Goal: Download file/media

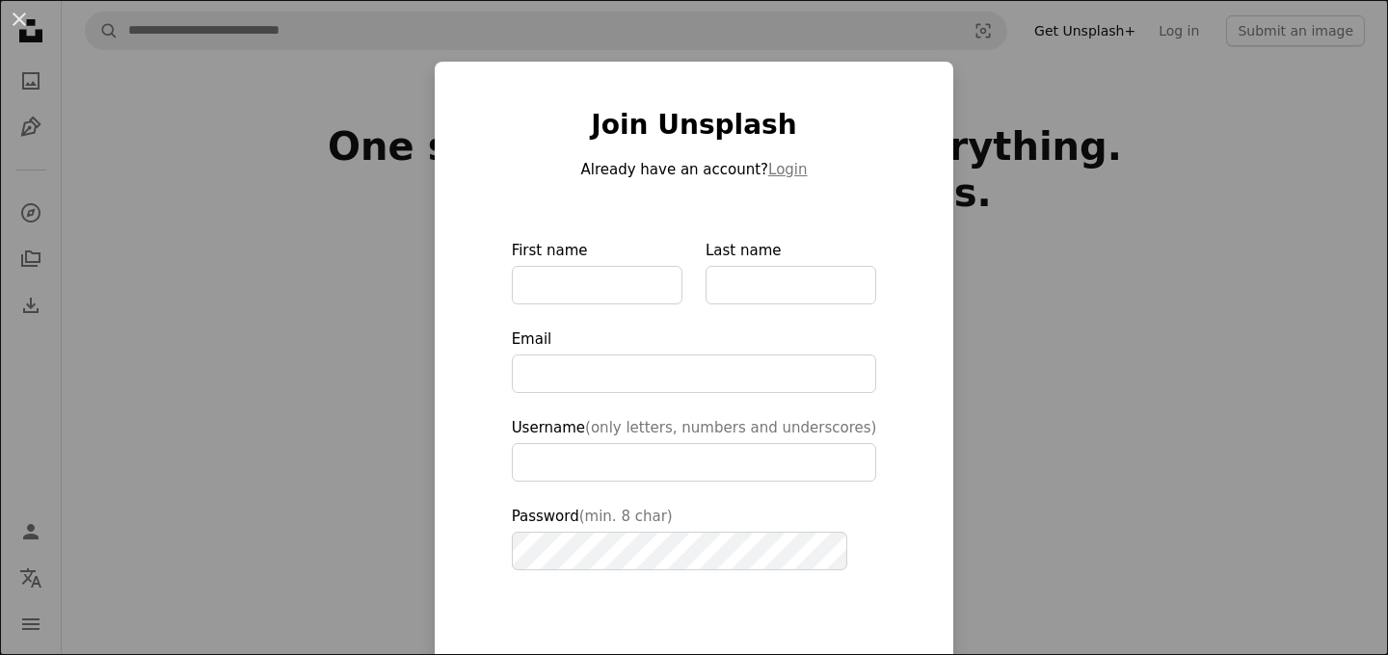
scroll to position [219, 0]
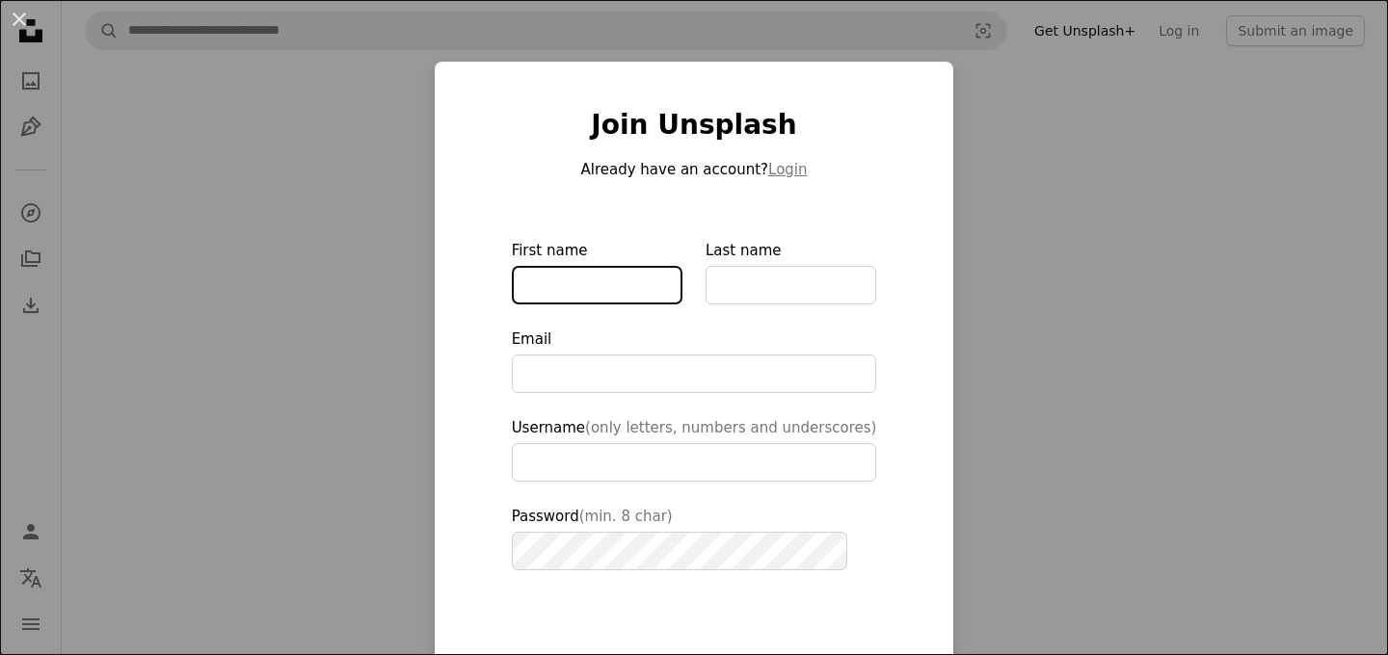
click at [616, 281] on input "First name" at bounding box center [597, 285] width 171 height 39
type input "****"
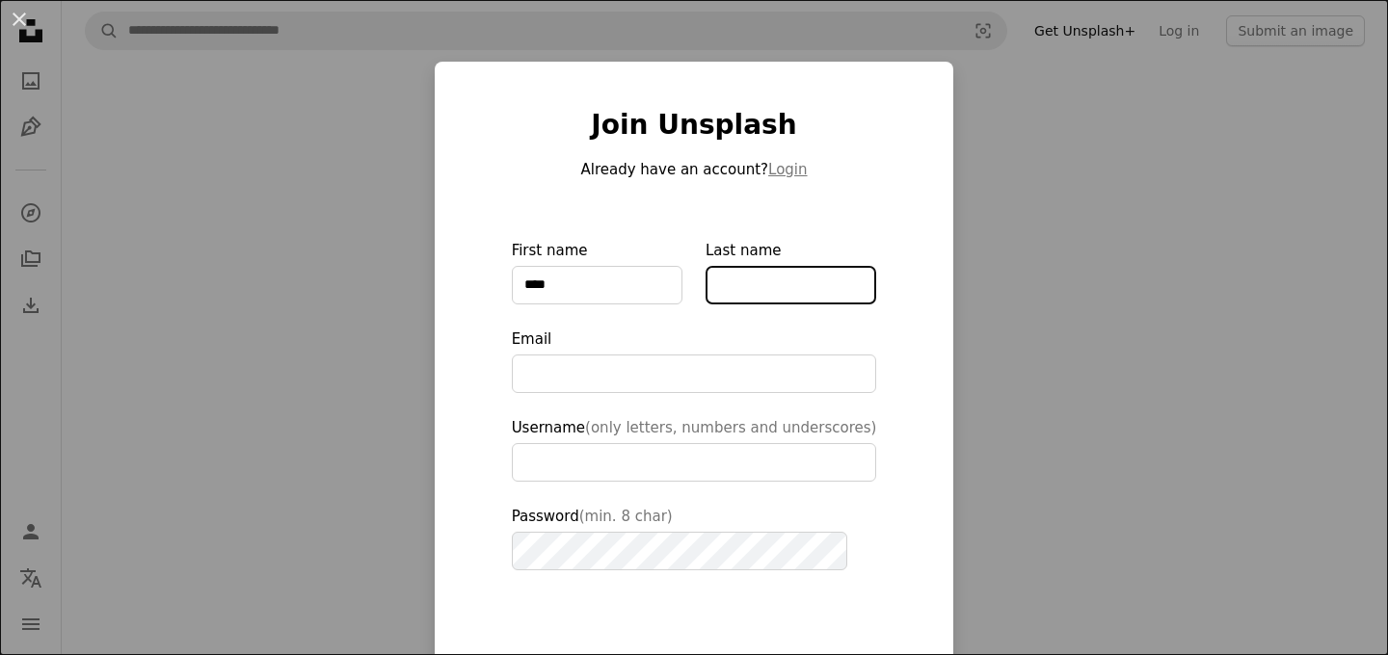
type input "*******"
type input "**********"
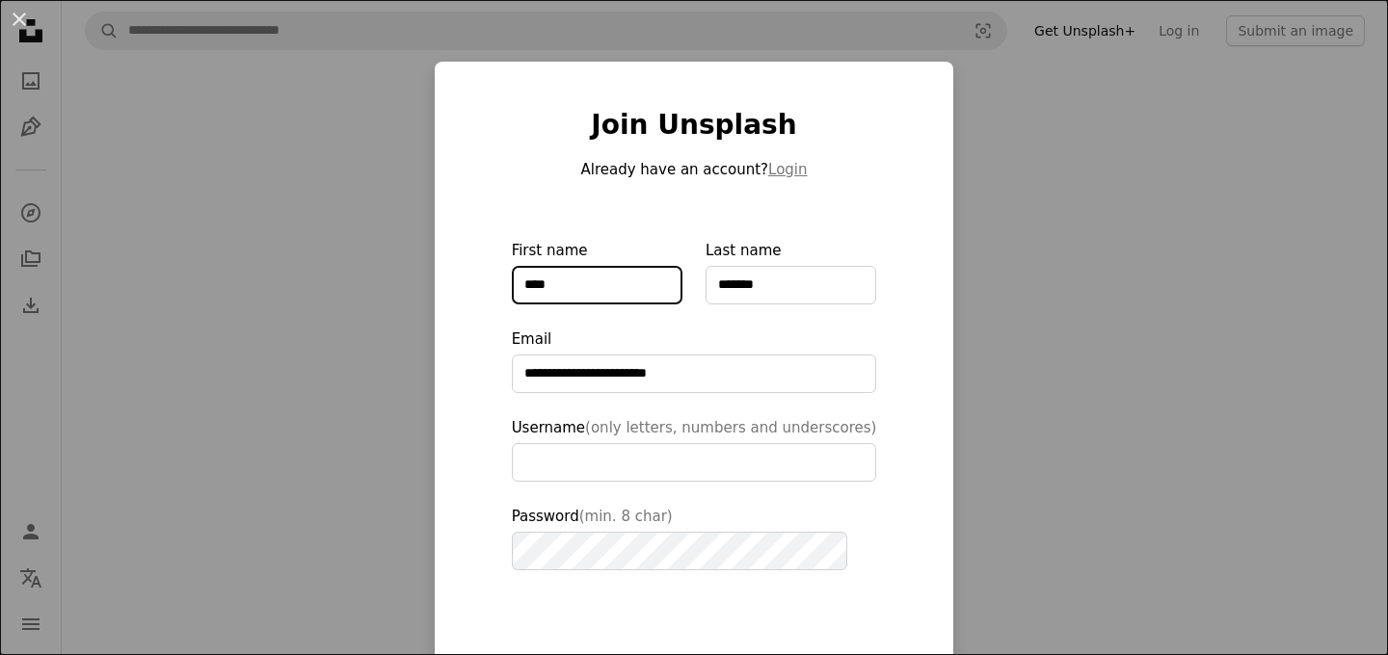
scroll to position [98, 0]
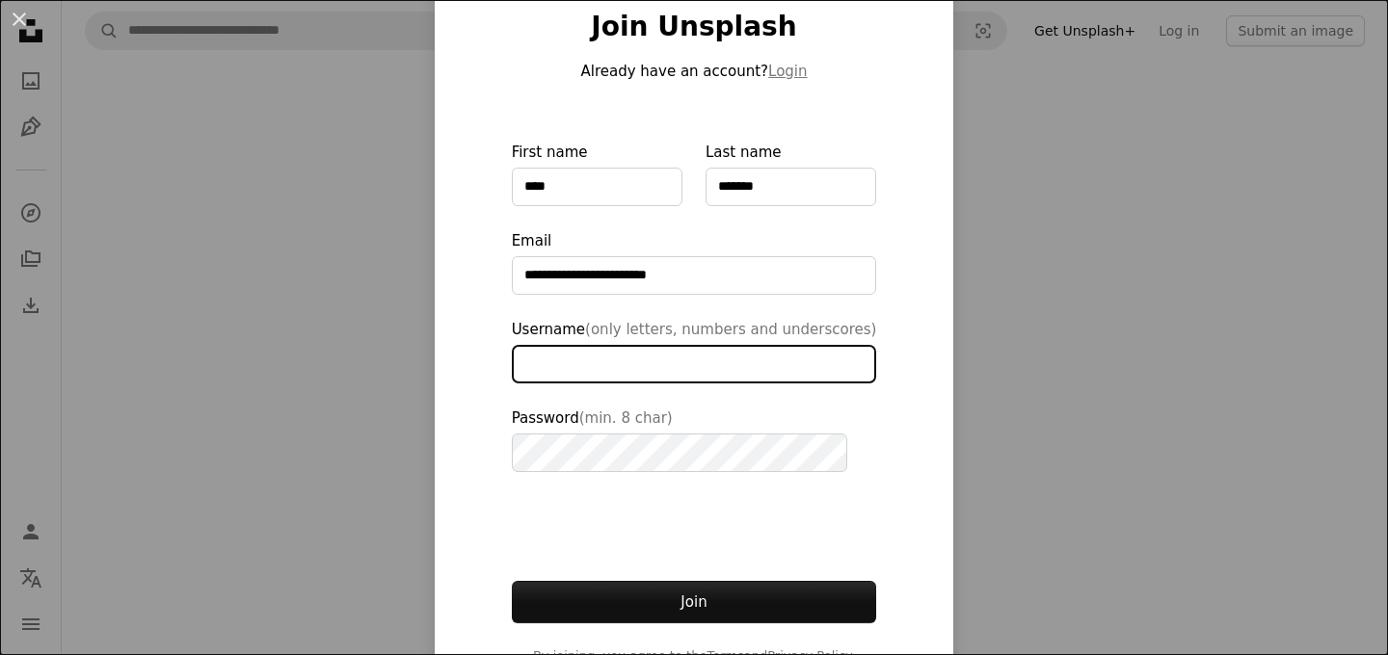
click at [699, 364] on input "Username (only letters, numbers and underscores)" at bounding box center [694, 364] width 365 height 39
type input "**********"
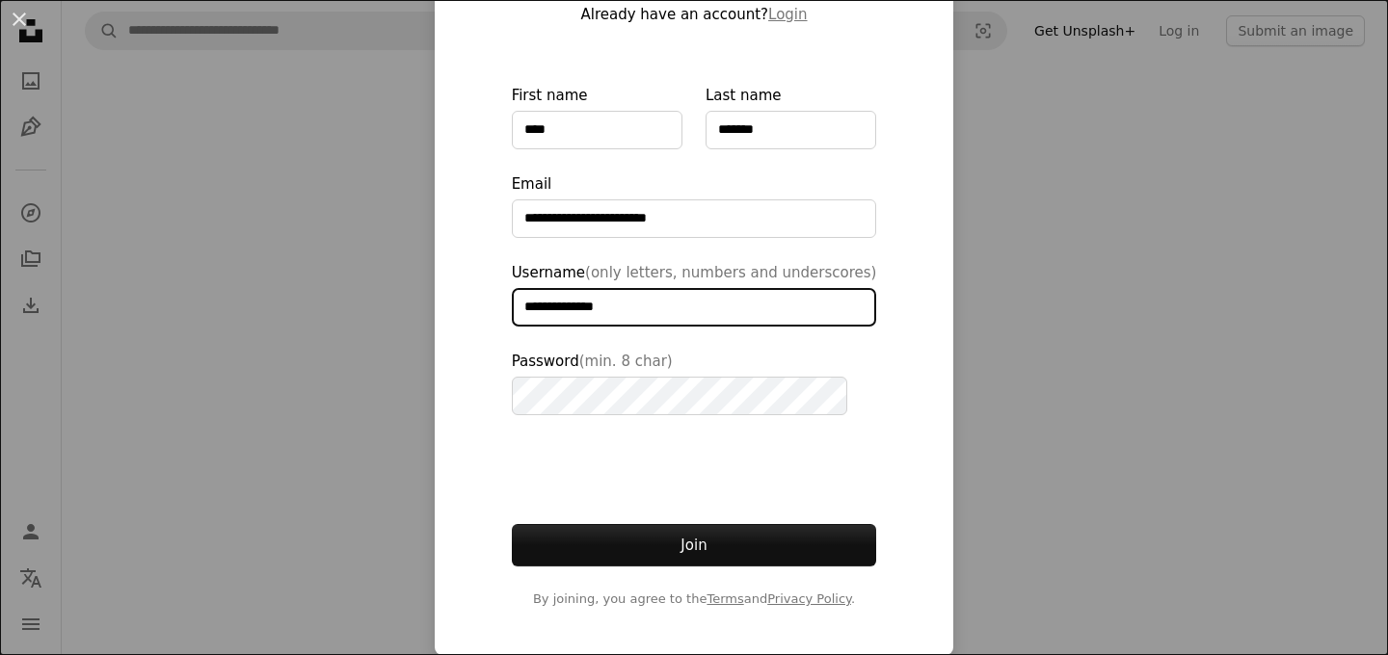
type input "**********"
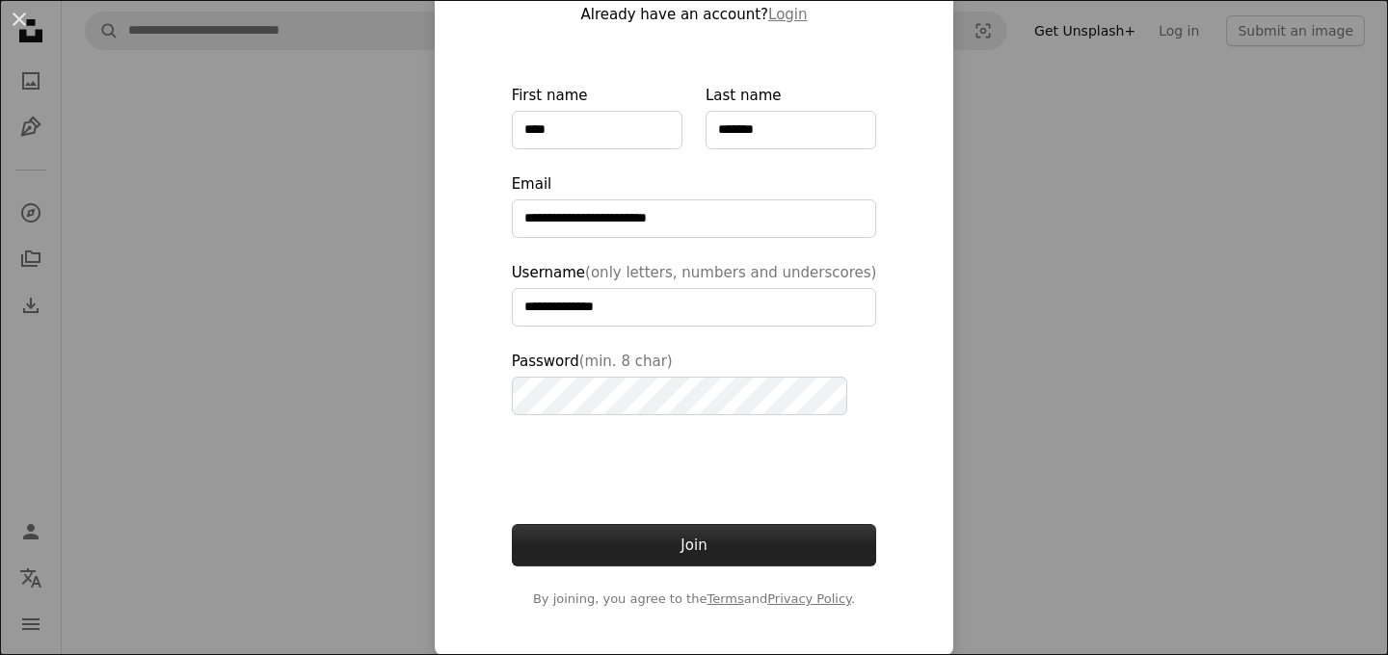
click at [710, 536] on button "Join" at bounding box center [694, 545] width 365 height 42
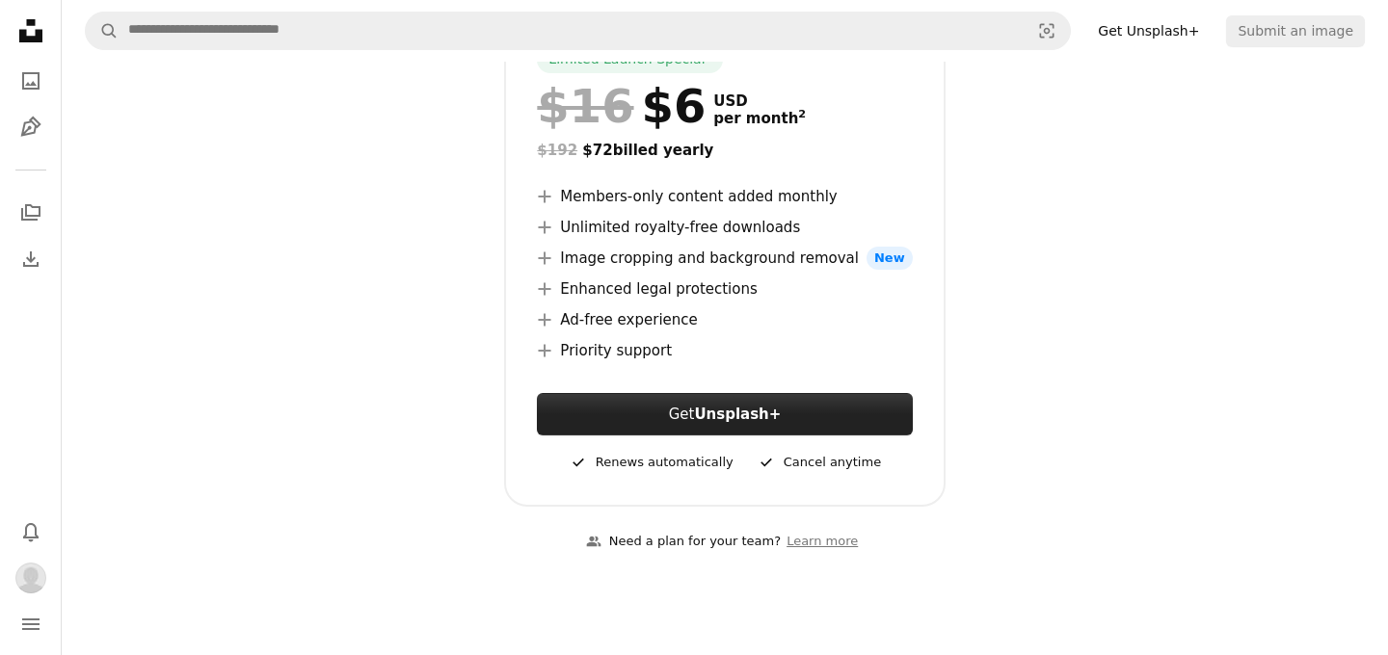
scroll to position [375, 0]
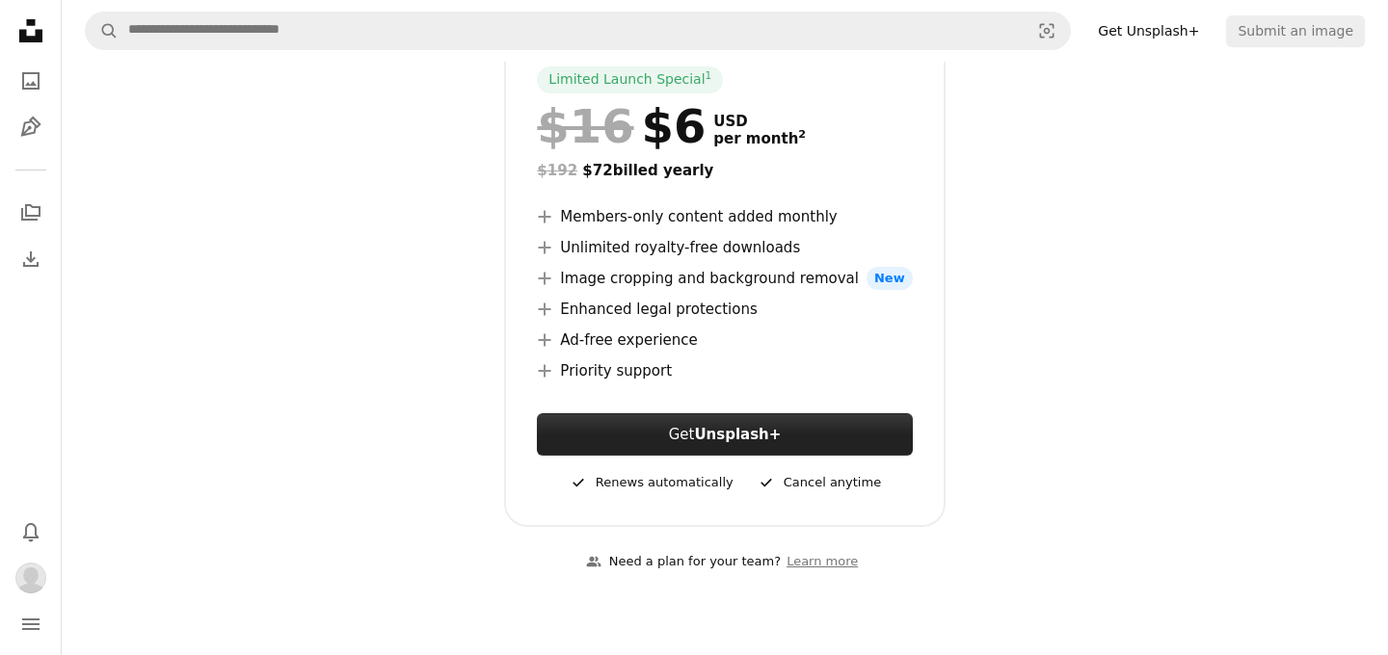
click at [724, 440] on strong "Unsplash+" at bounding box center [737, 434] width 87 height 17
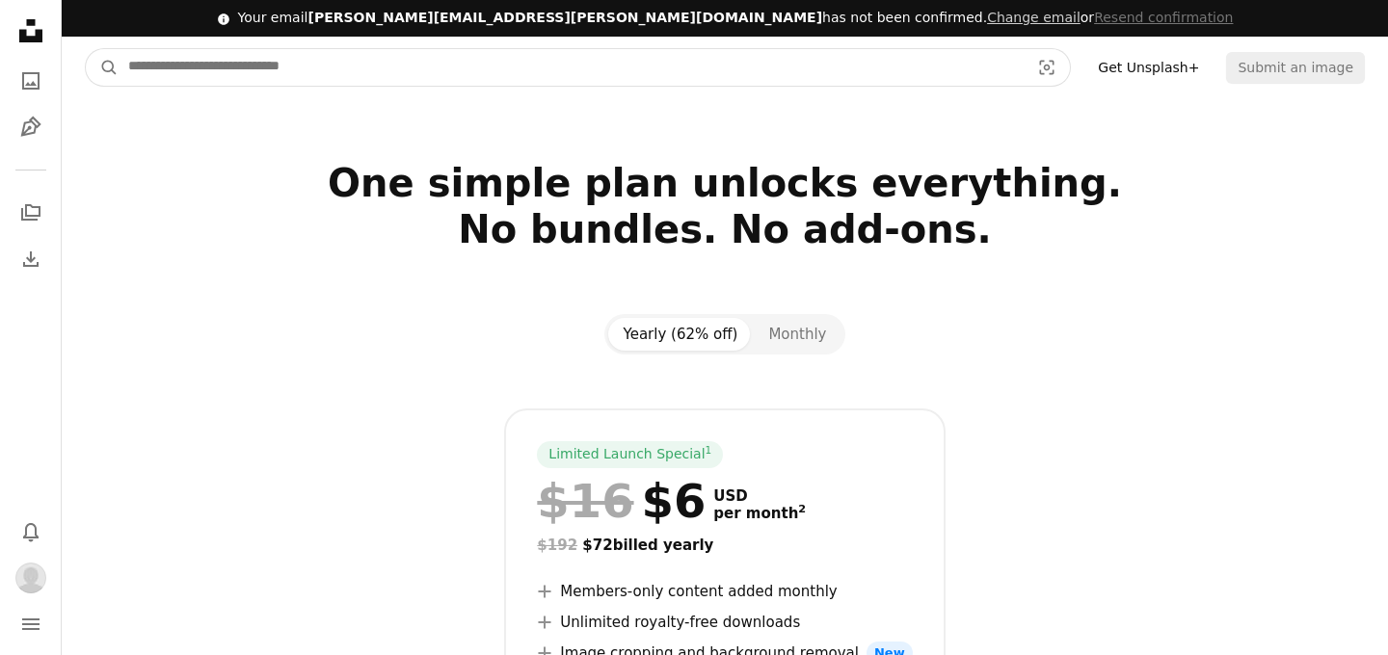
click at [409, 74] on input "Find visuals sitewide" at bounding box center [571, 67] width 905 height 37
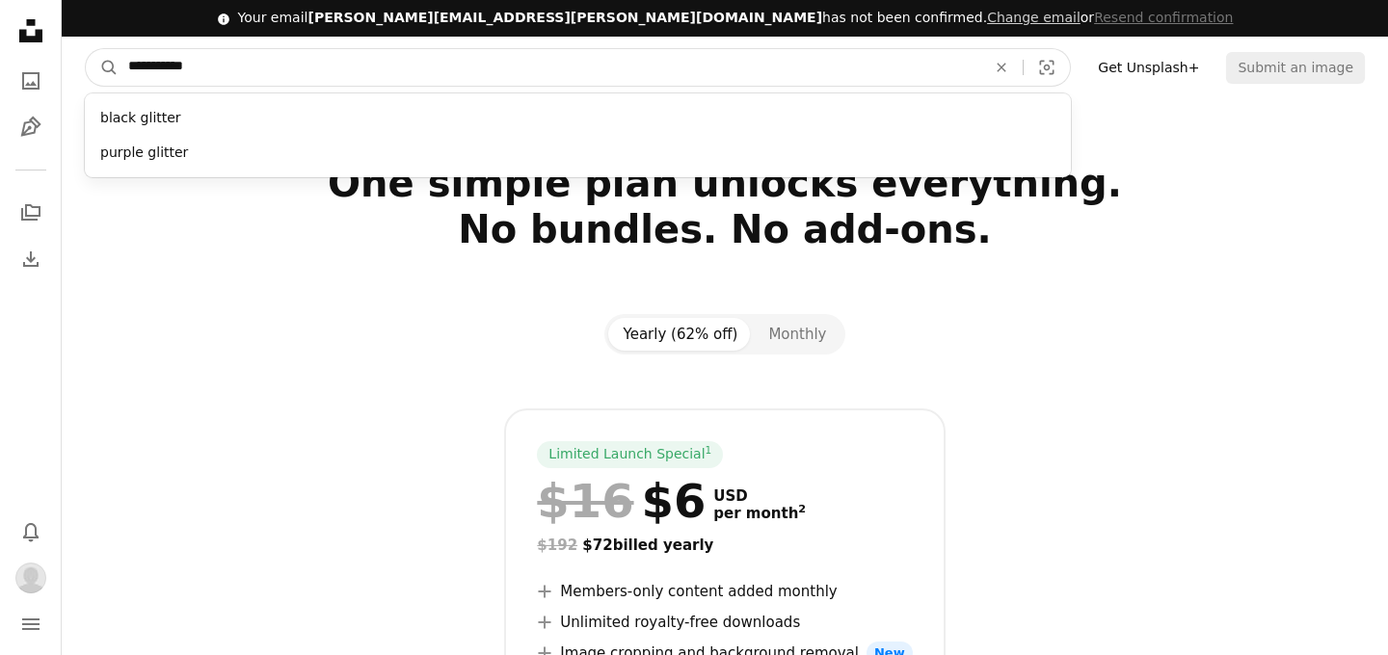
type input "**********"
click at [86, 49] on button "A magnifying glass" at bounding box center [102, 67] width 33 height 37
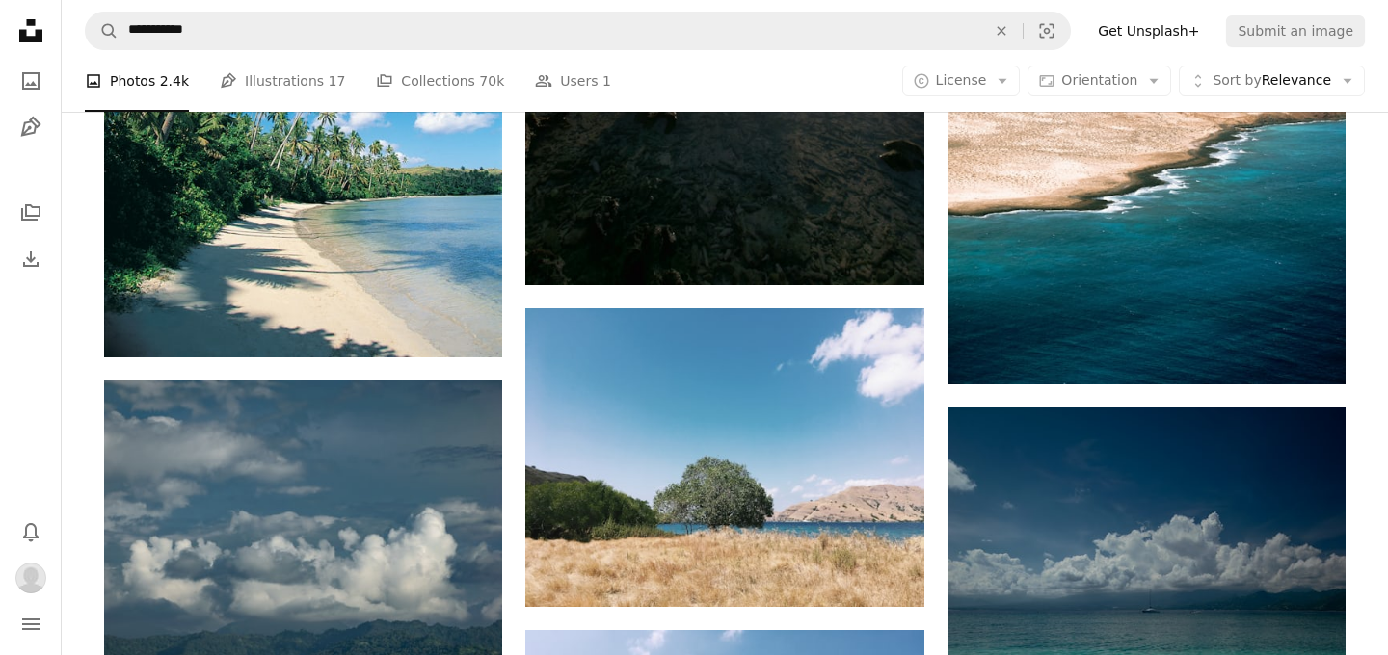
scroll to position [2106, 0]
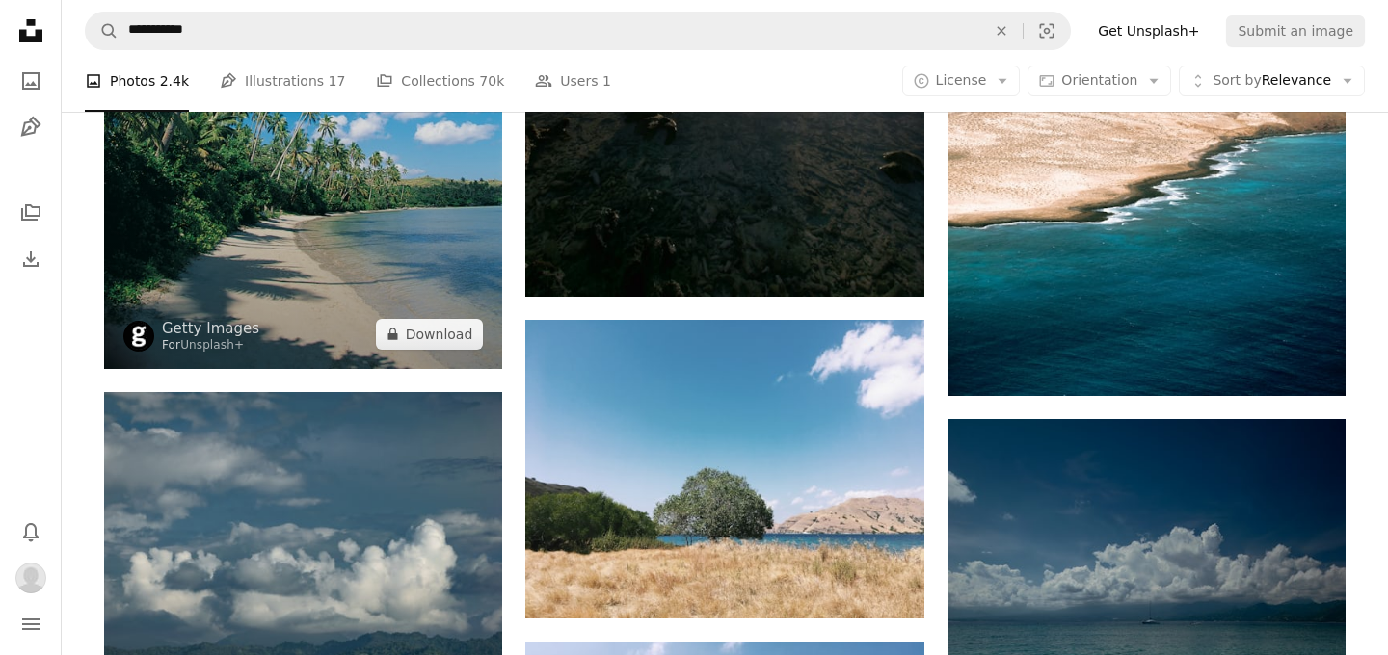
click at [376, 230] on img at bounding box center [303, 72] width 398 height 593
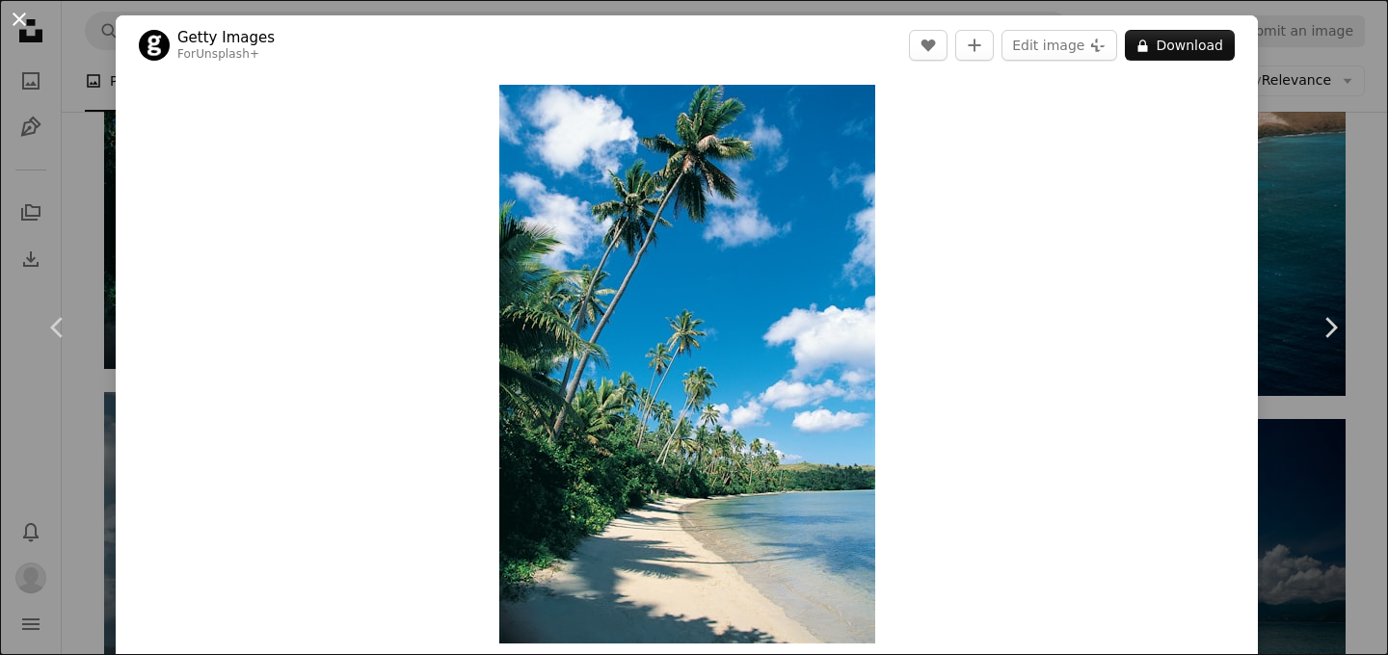
click at [17, 18] on button "An X shape" at bounding box center [19, 19] width 23 height 23
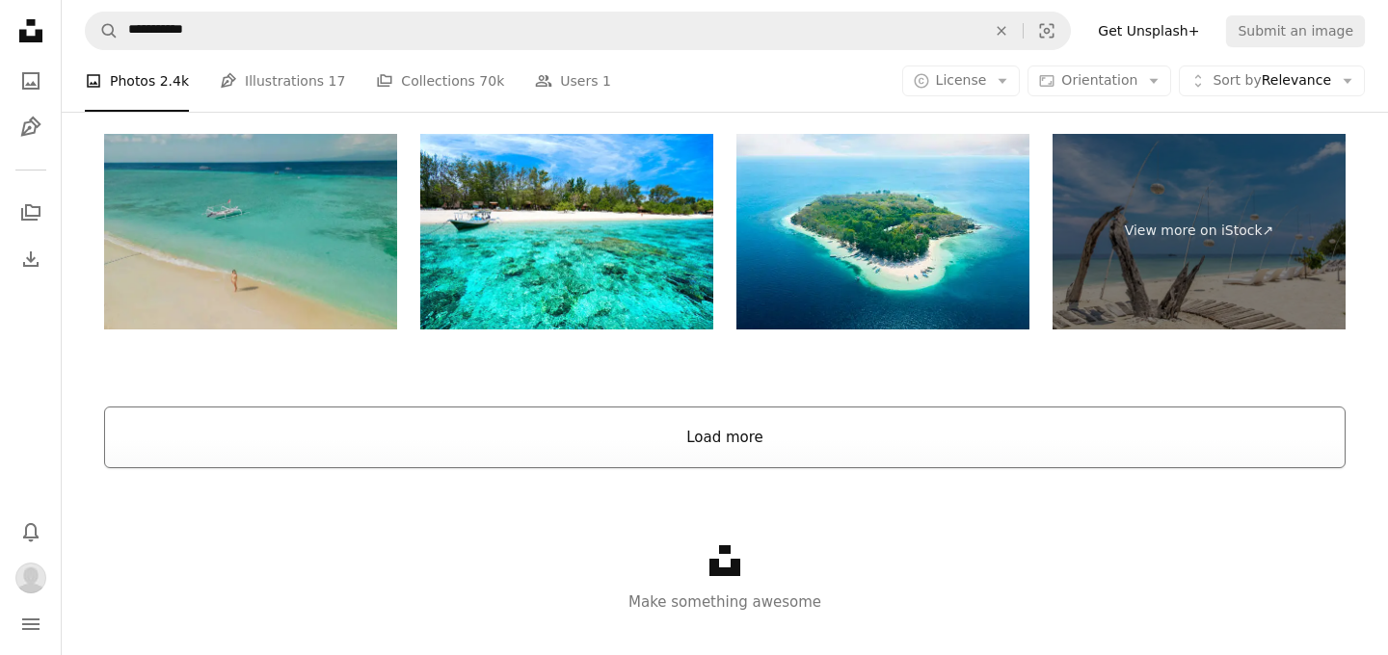
click at [724, 458] on button "Load more" at bounding box center [724, 438] width 1241 height 62
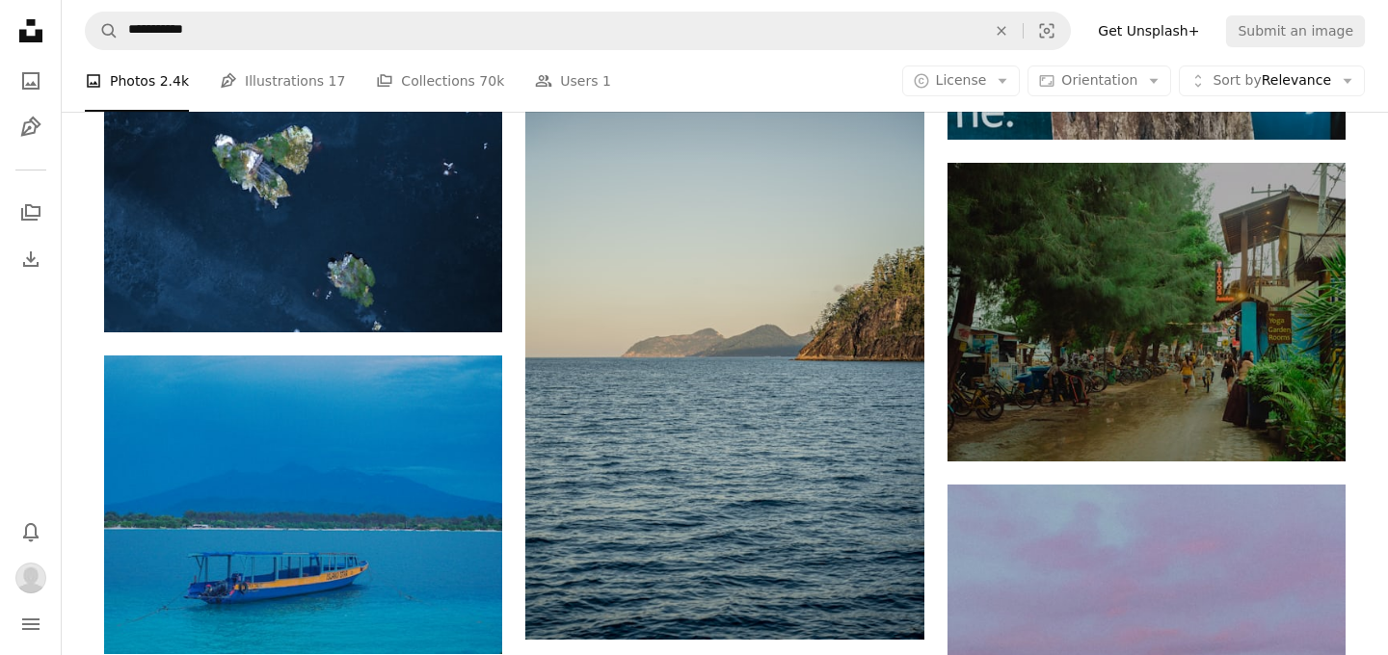
scroll to position [5471, 0]
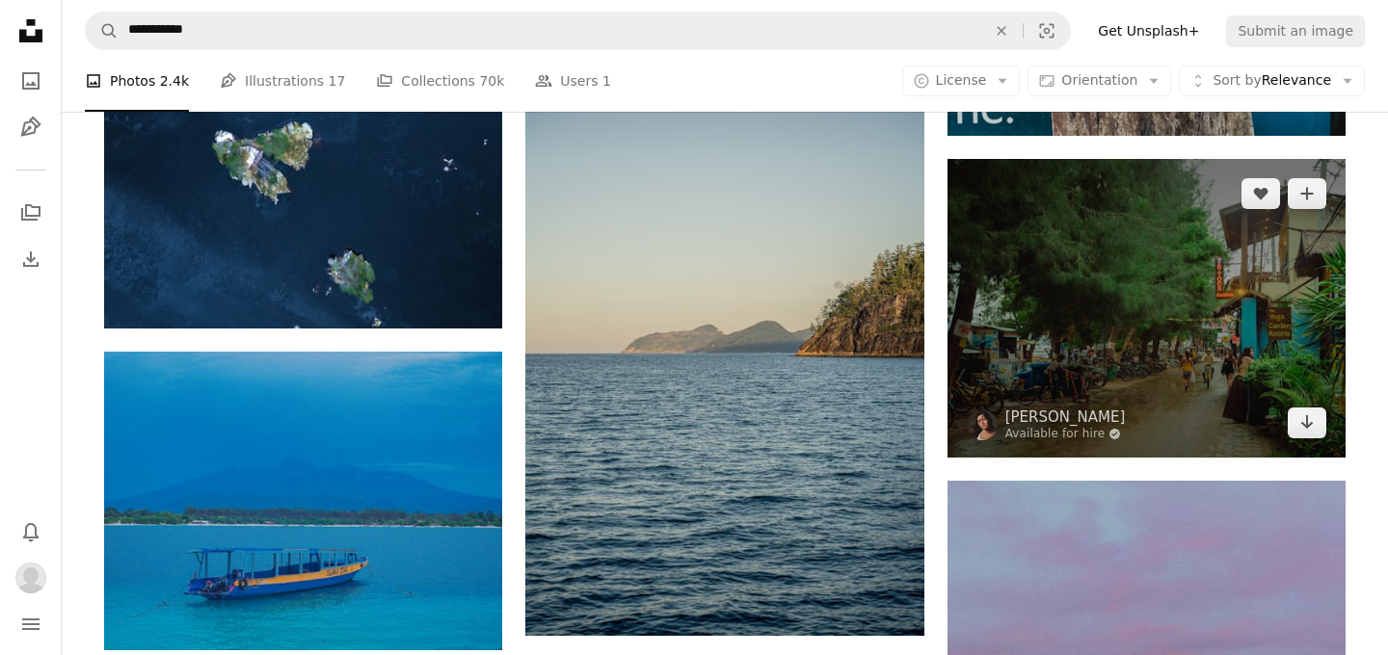
click at [1156, 343] on img at bounding box center [1146, 308] width 398 height 299
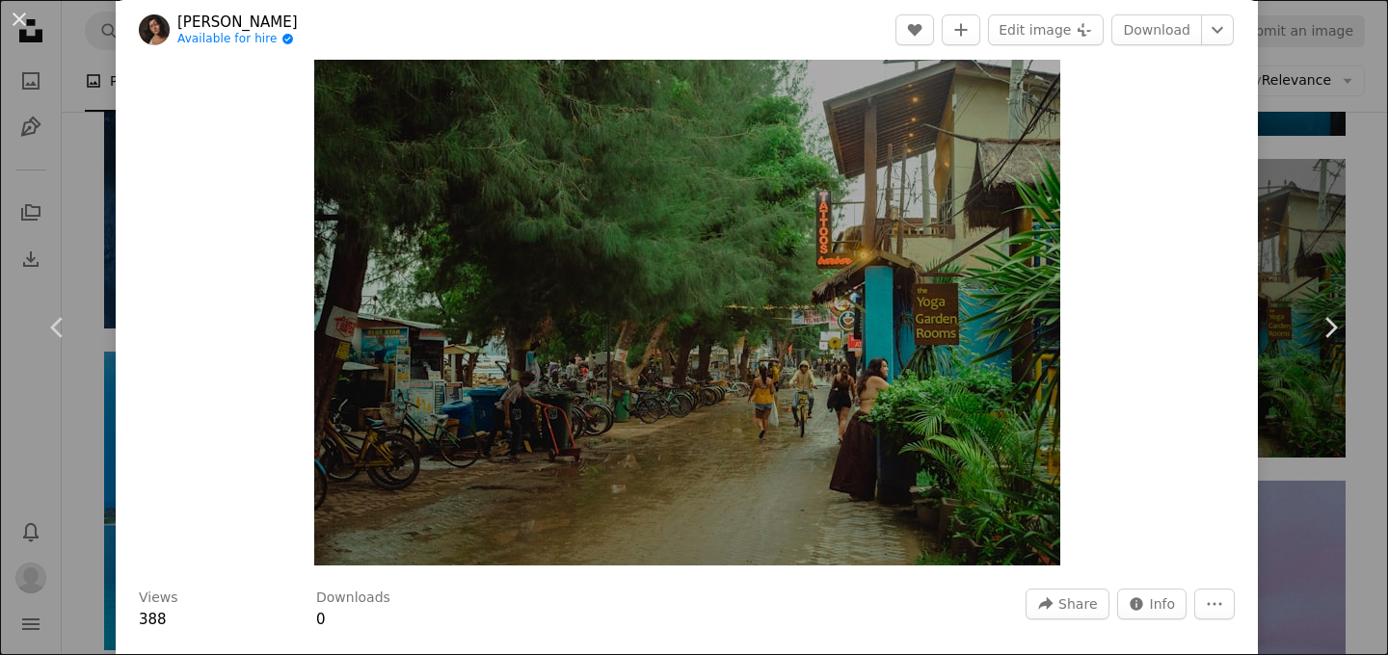
scroll to position [55, 0]
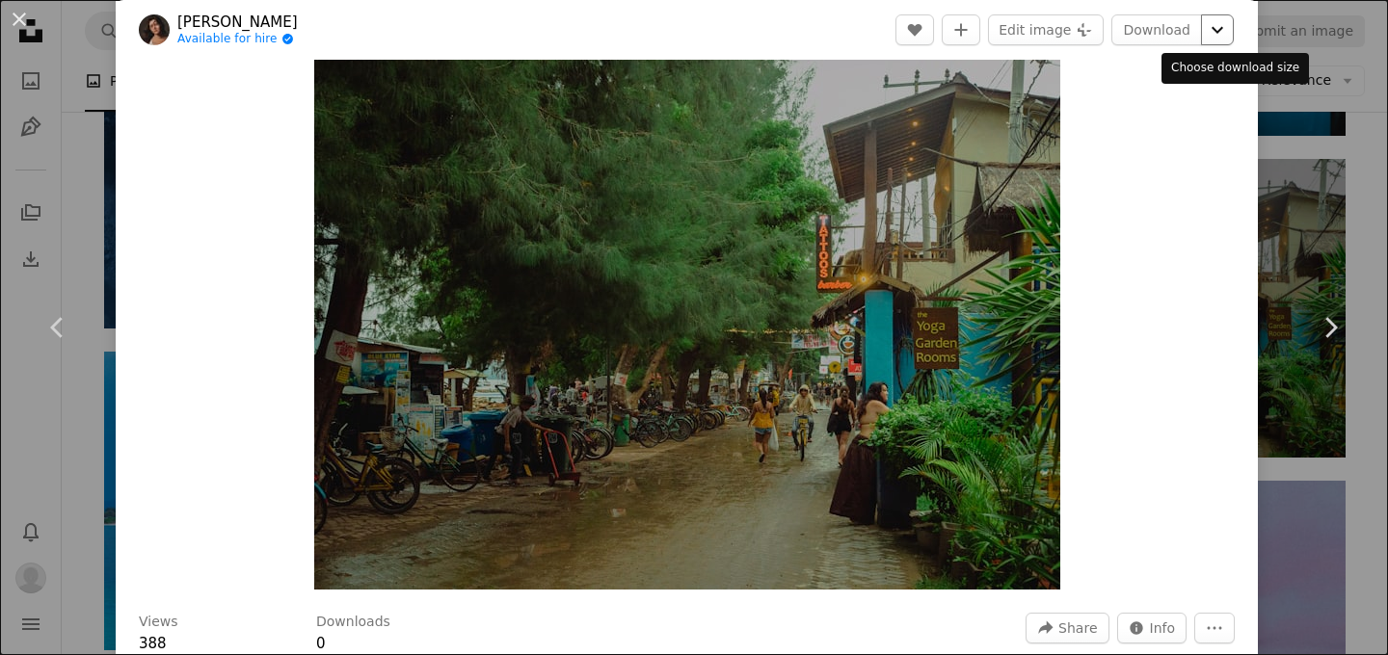
click at [1227, 37] on icon "Chevron down" at bounding box center [1217, 29] width 31 height 23
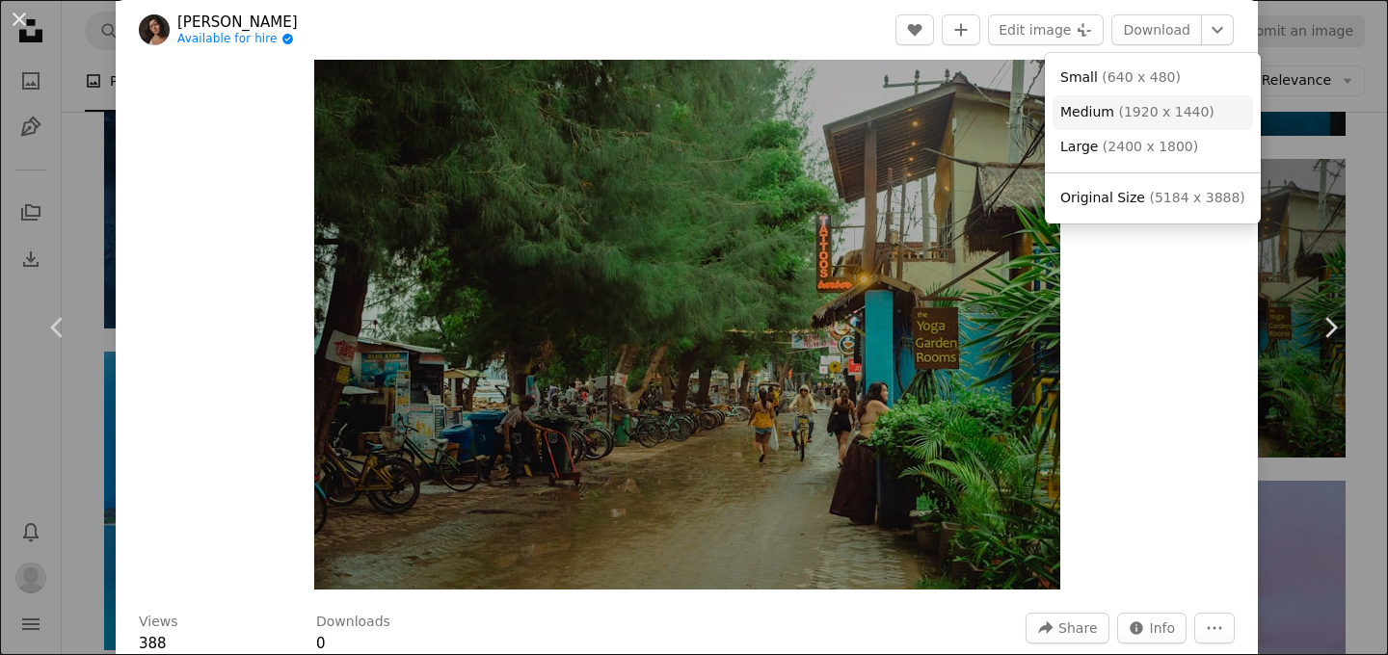
click at [1196, 104] on span "( 1920 x 1440 )" at bounding box center [1165, 111] width 95 height 15
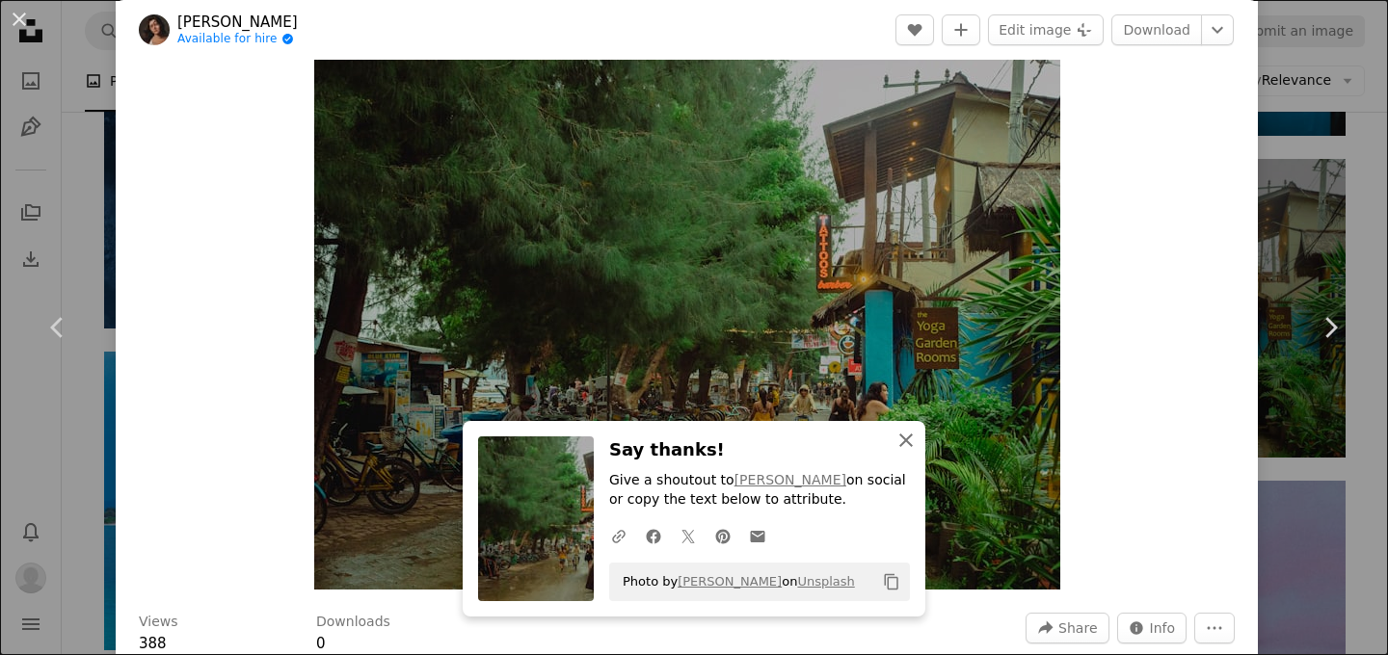
click at [910, 440] on icon "An X shape" at bounding box center [905, 440] width 23 height 23
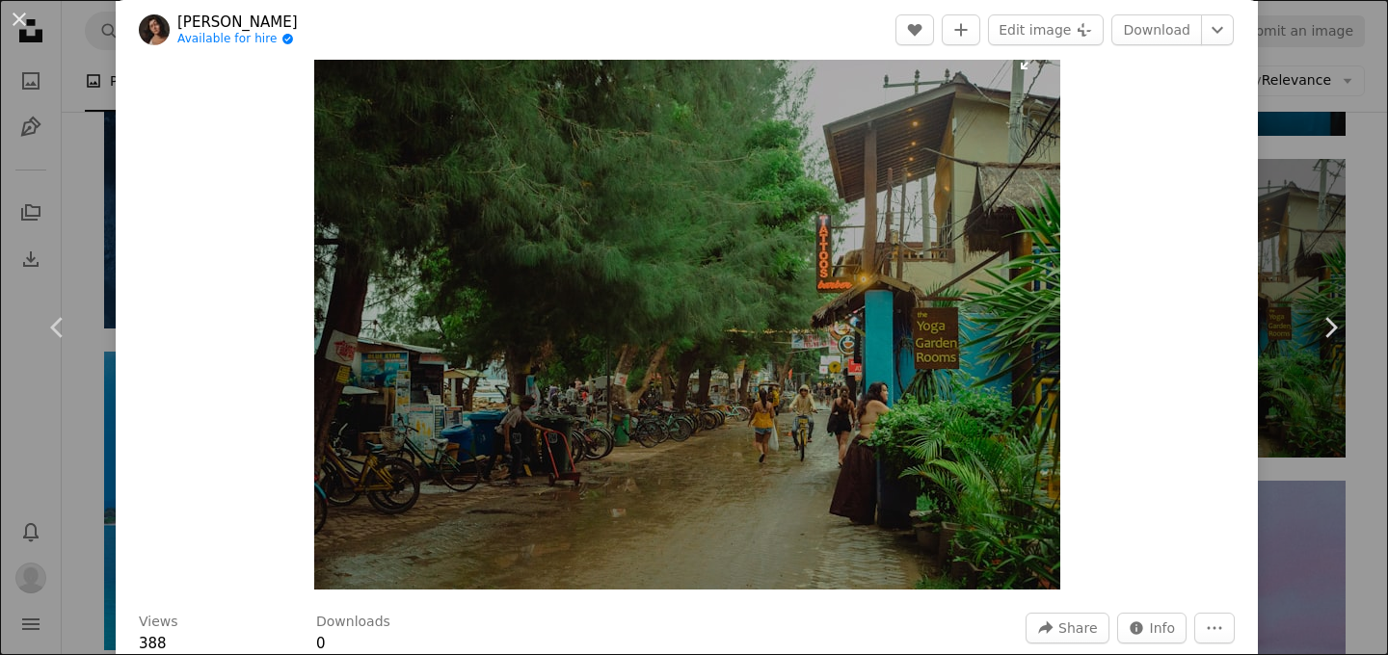
scroll to position [0, 0]
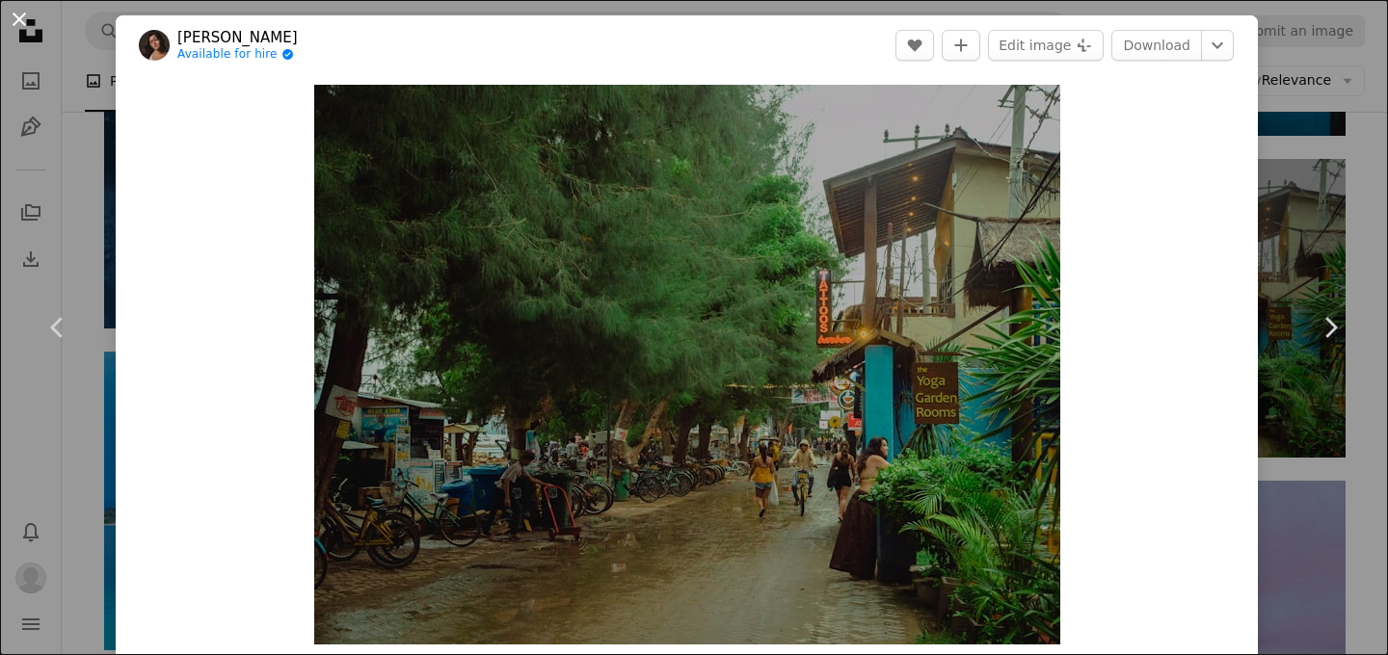
click at [22, 14] on button "An X shape" at bounding box center [19, 19] width 23 height 23
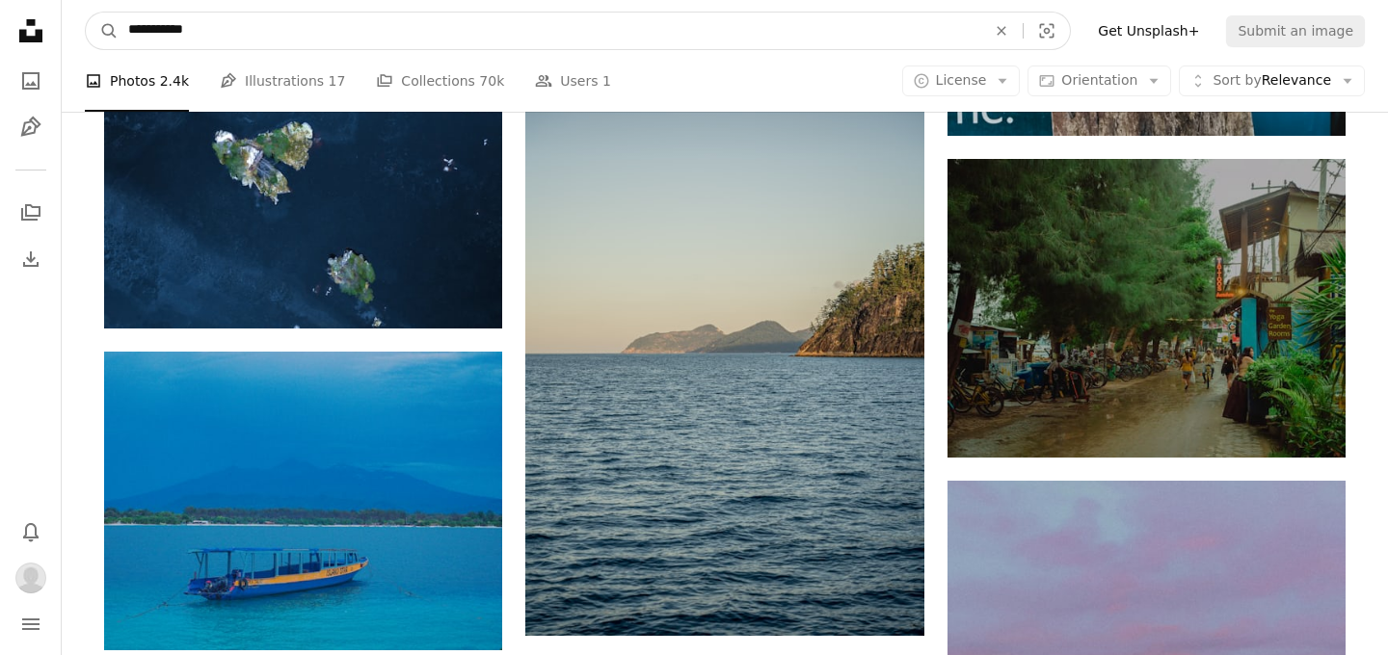
click at [467, 27] on input "**********" at bounding box center [550, 31] width 862 height 37
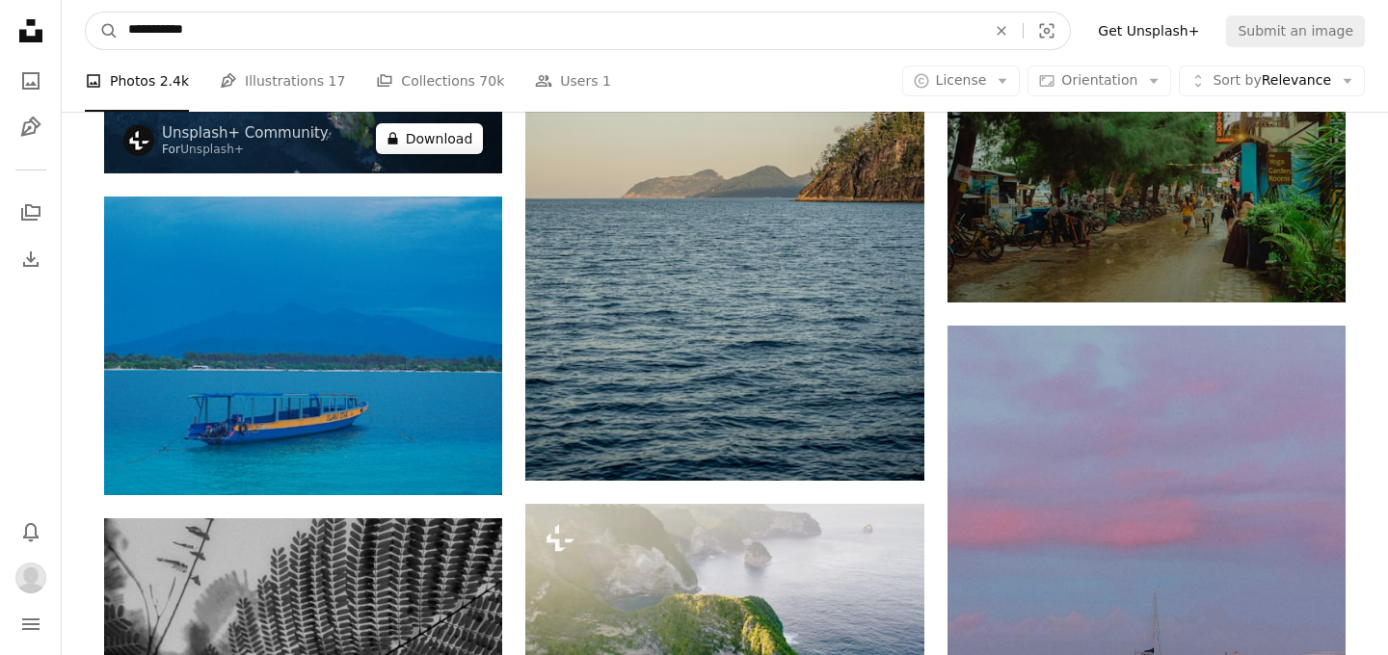
scroll to position [5628, 0]
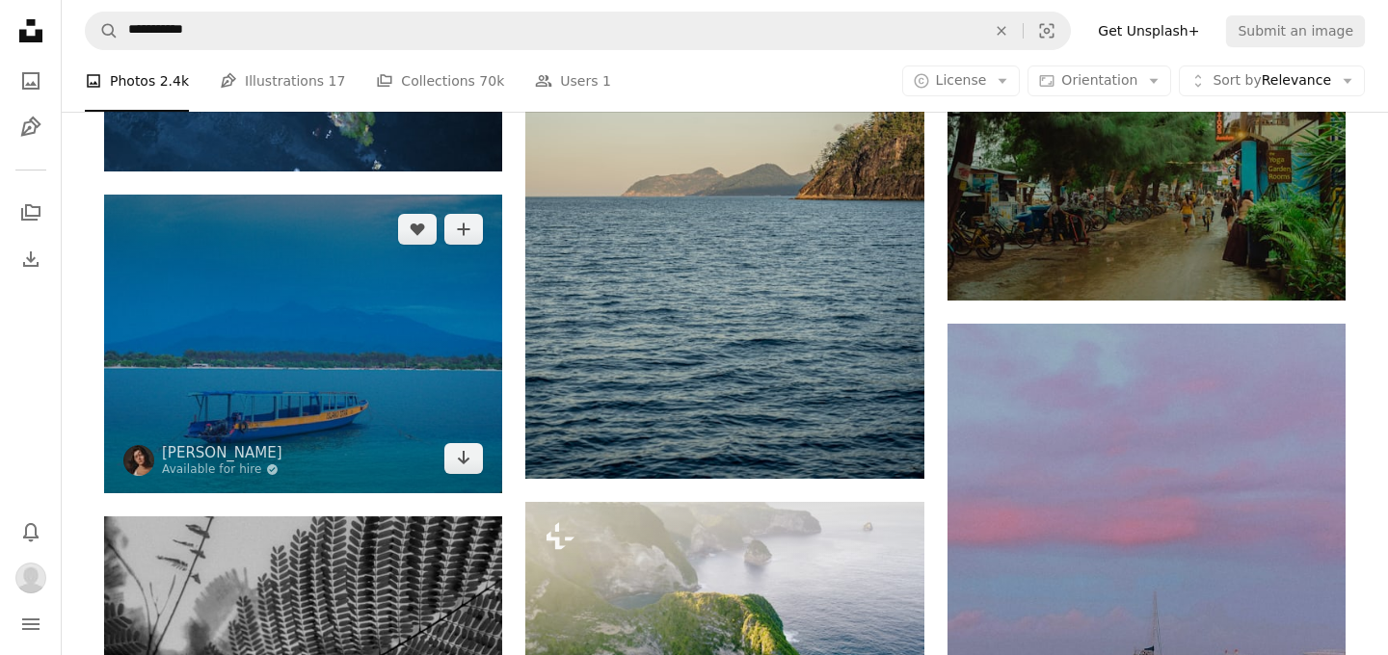
click at [339, 335] on img at bounding box center [303, 344] width 398 height 299
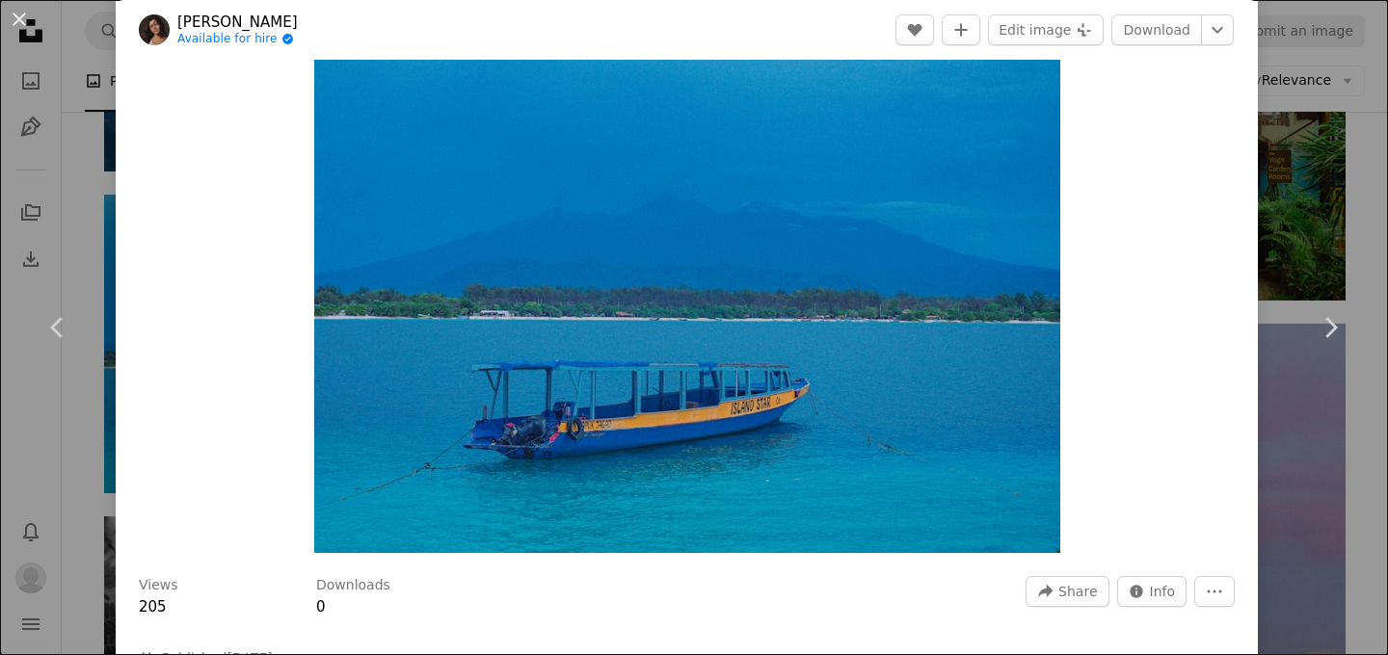
scroll to position [47, 0]
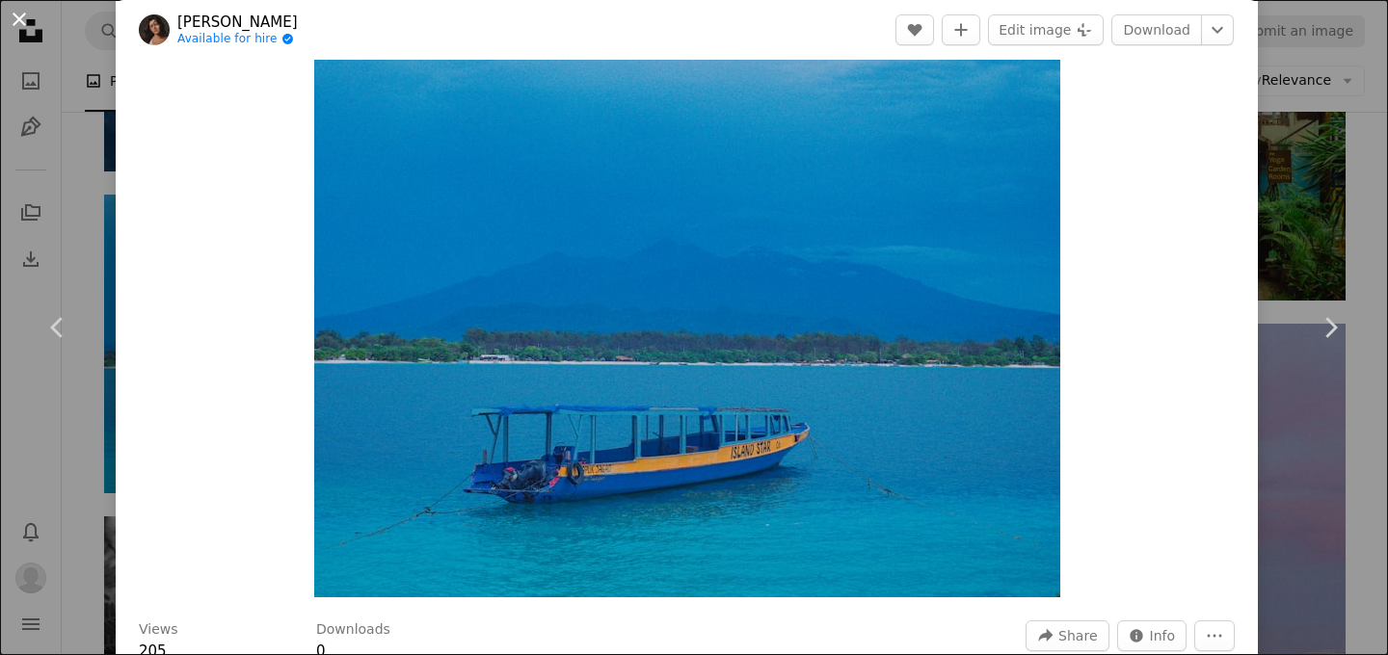
click at [20, 22] on button "An X shape" at bounding box center [19, 19] width 23 height 23
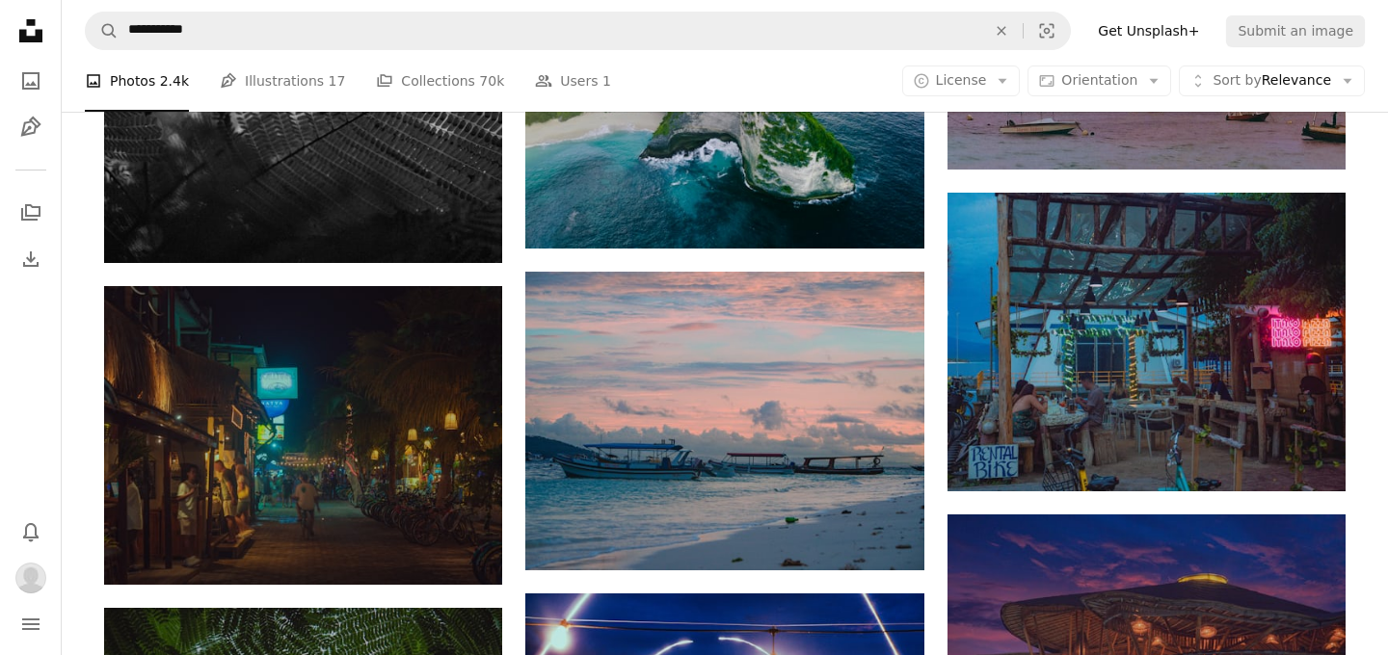
scroll to position [6182, 0]
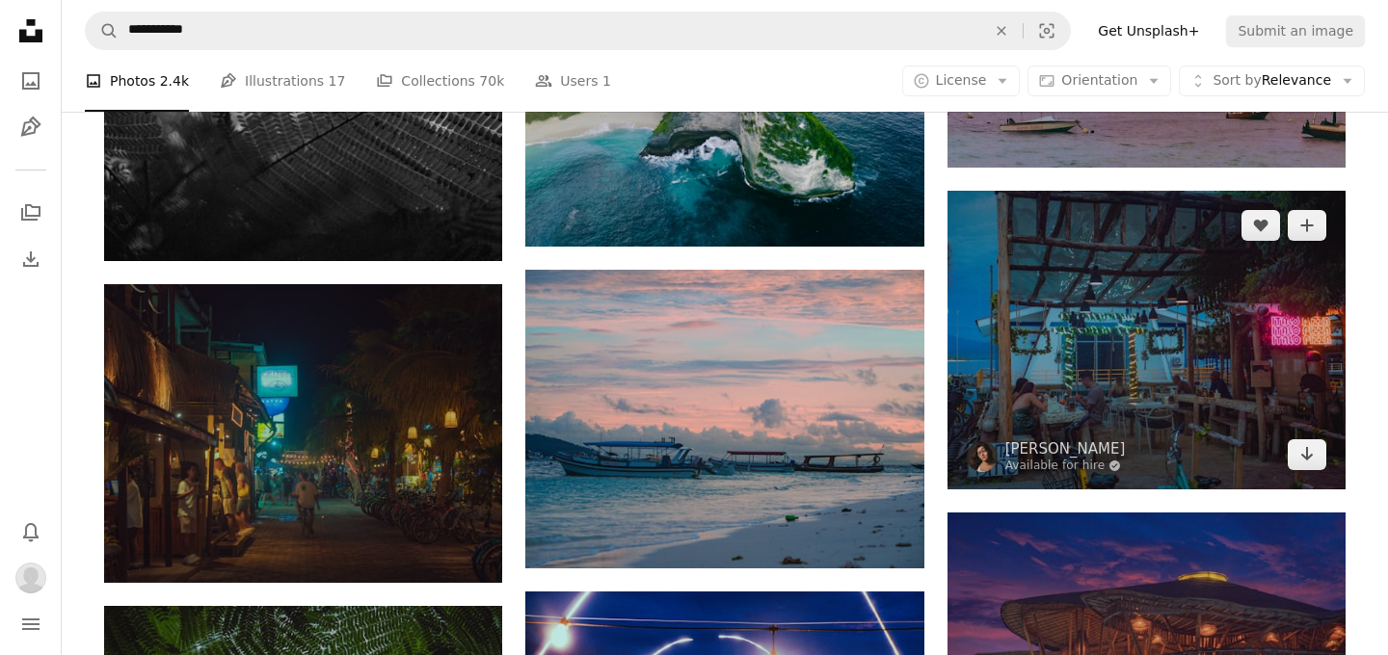
click at [1115, 342] on img at bounding box center [1146, 340] width 398 height 299
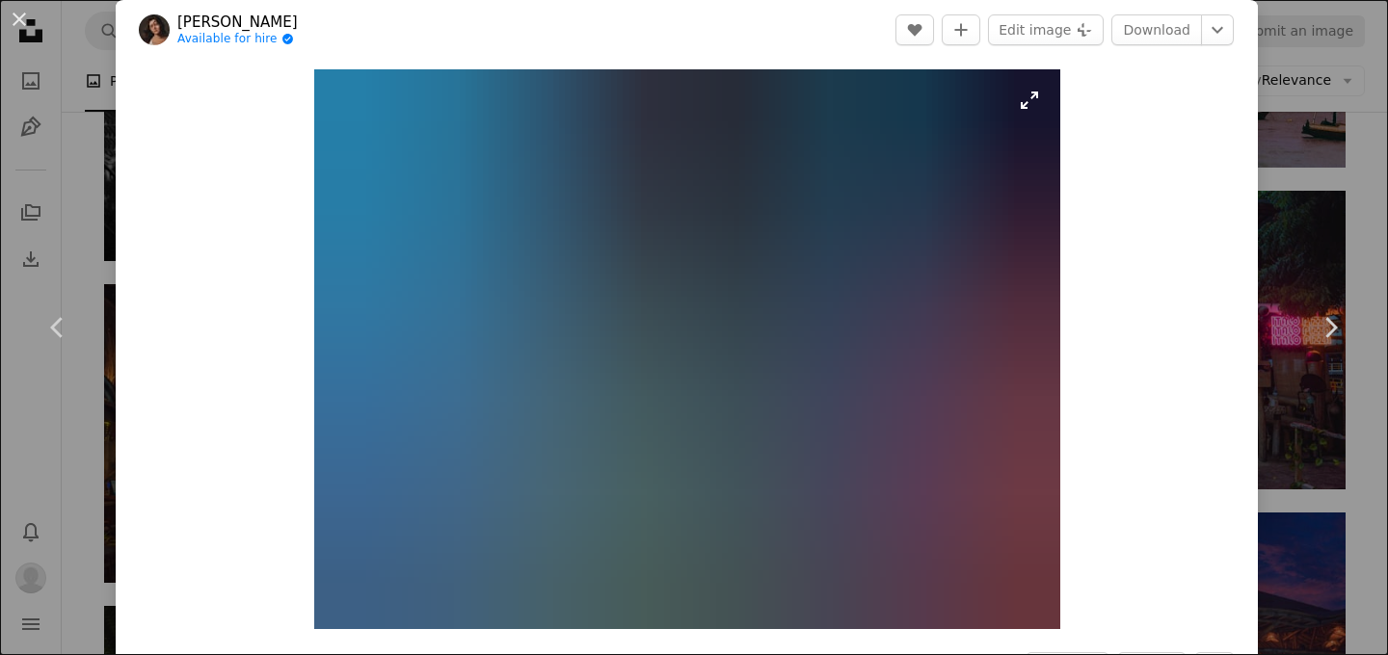
scroll to position [8, 0]
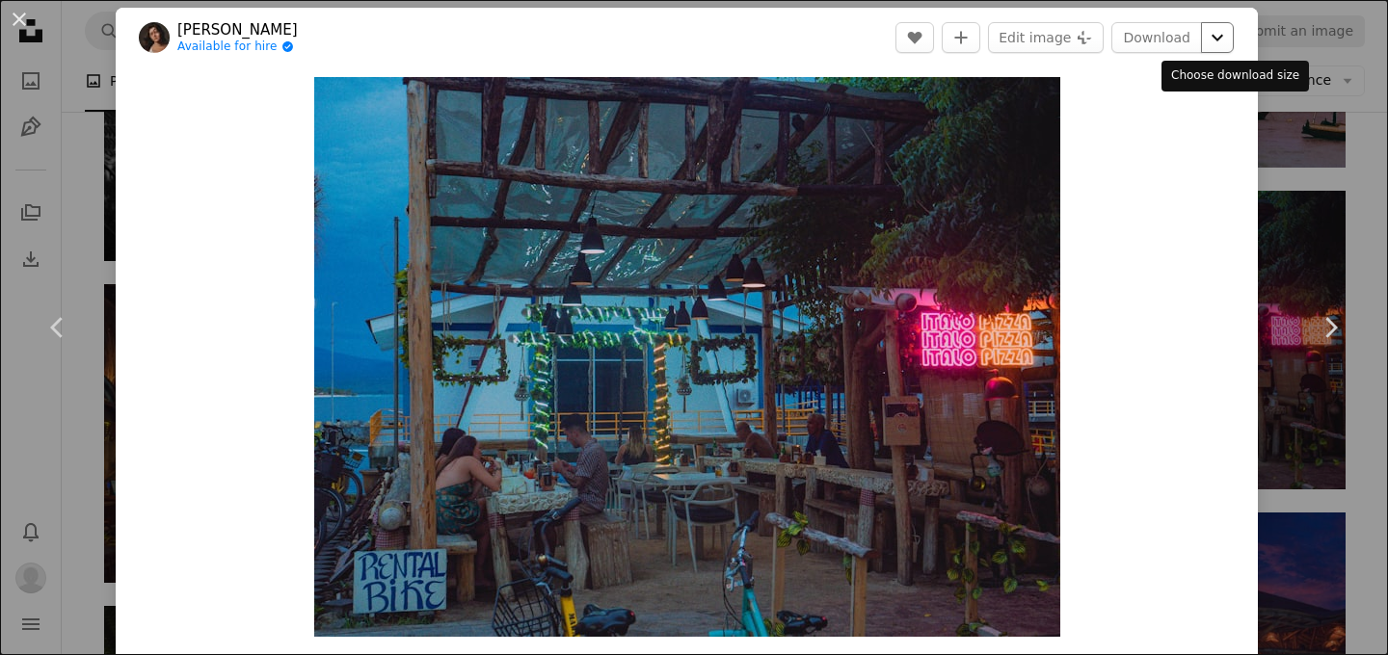
click at [1233, 31] on icon "Chevron down" at bounding box center [1217, 37] width 31 height 23
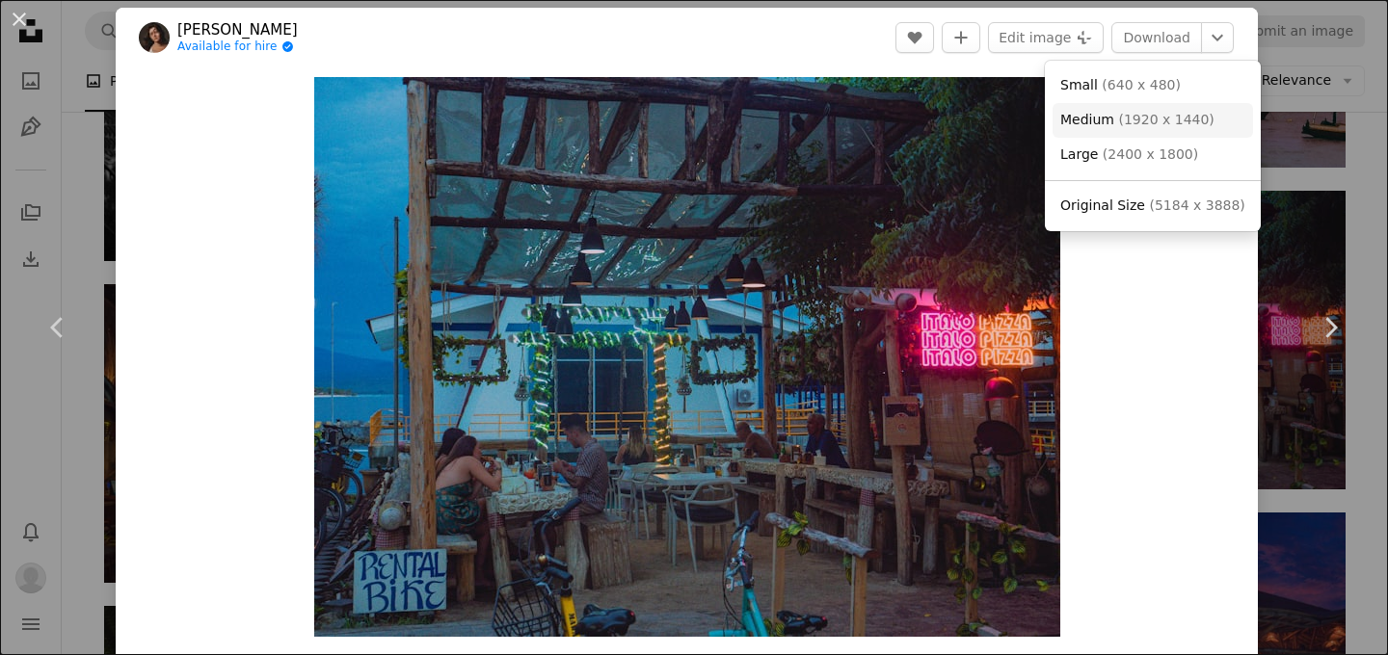
click at [1134, 130] on link "Medium ( 1920 x 1440 )" at bounding box center [1153, 120] width 200 height 35
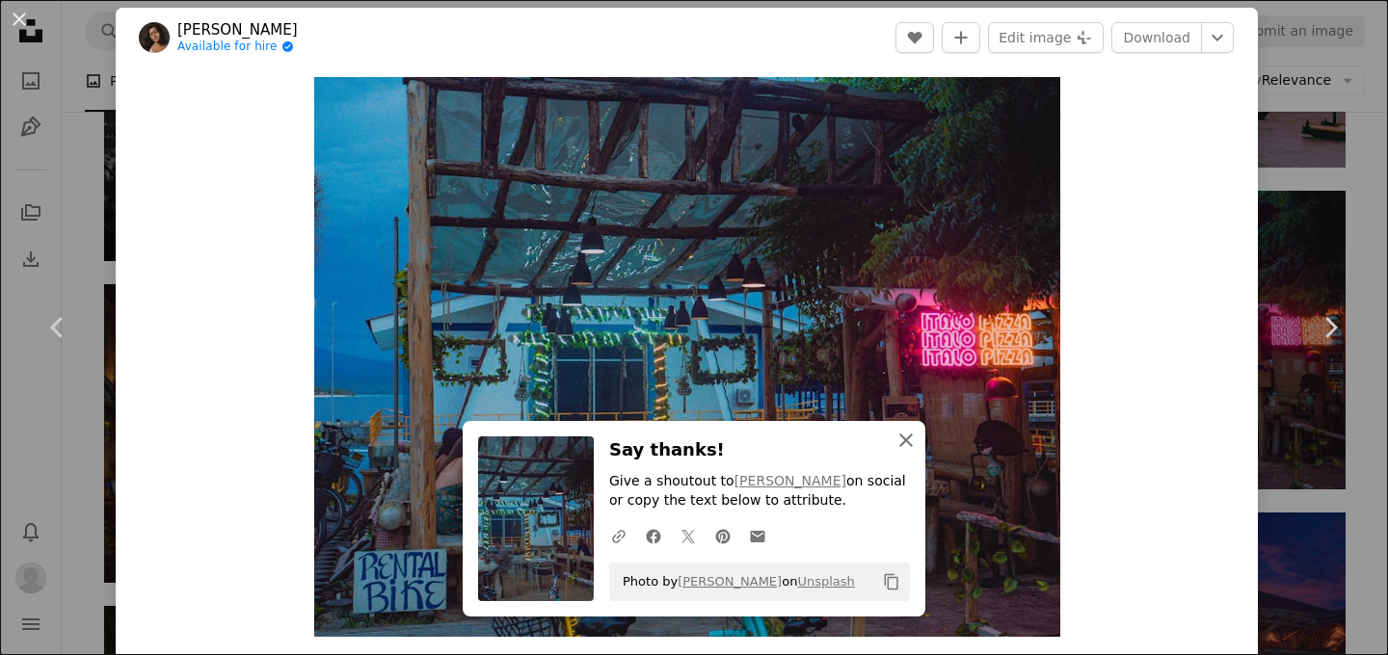
click at [911, 442] on icon "An X shape" at bounding box center [905, 440] width 23 height 23
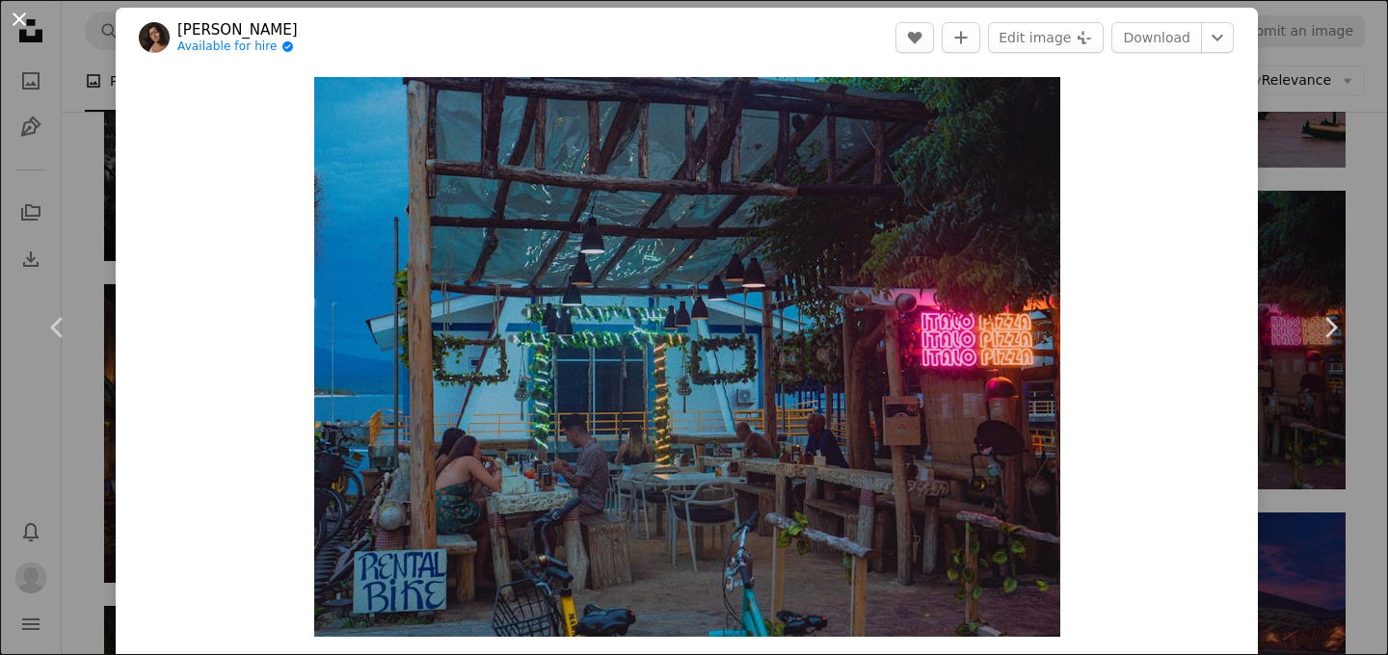
click at [23, 22] on button "An X shape" at bounding box center [19, 19] width 23 height 23
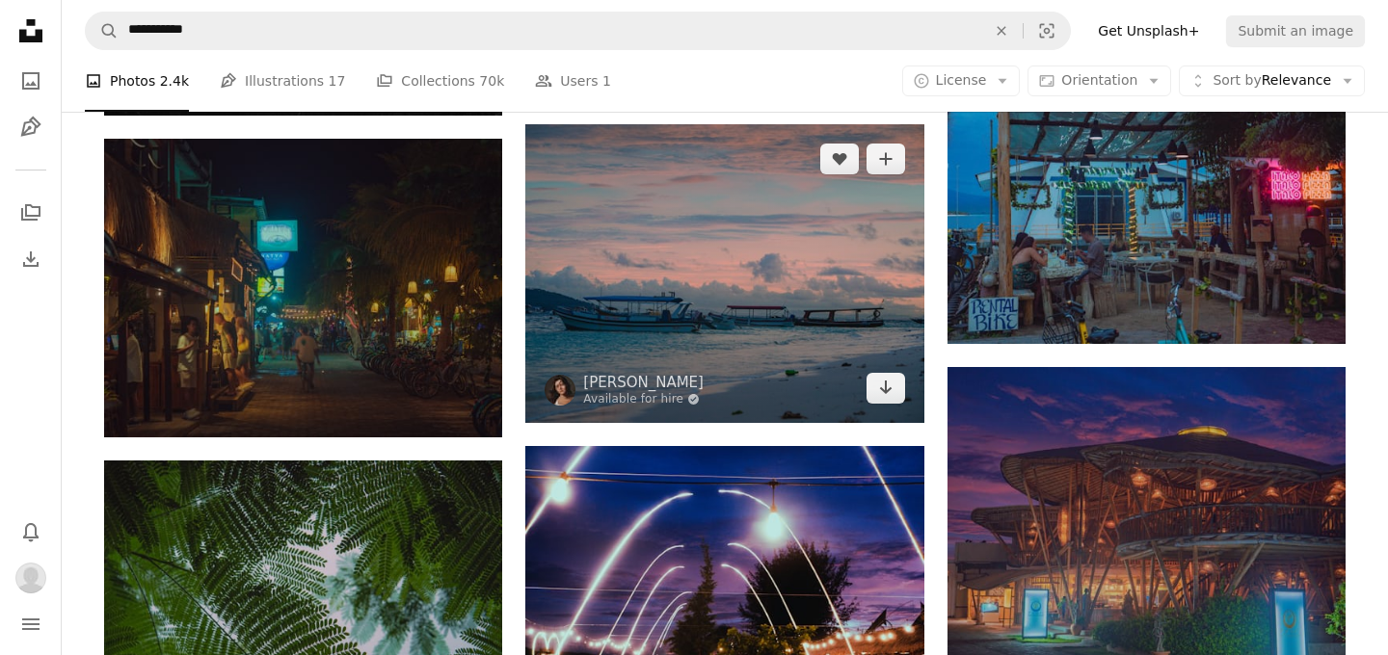
scroll to position [6324, 0]
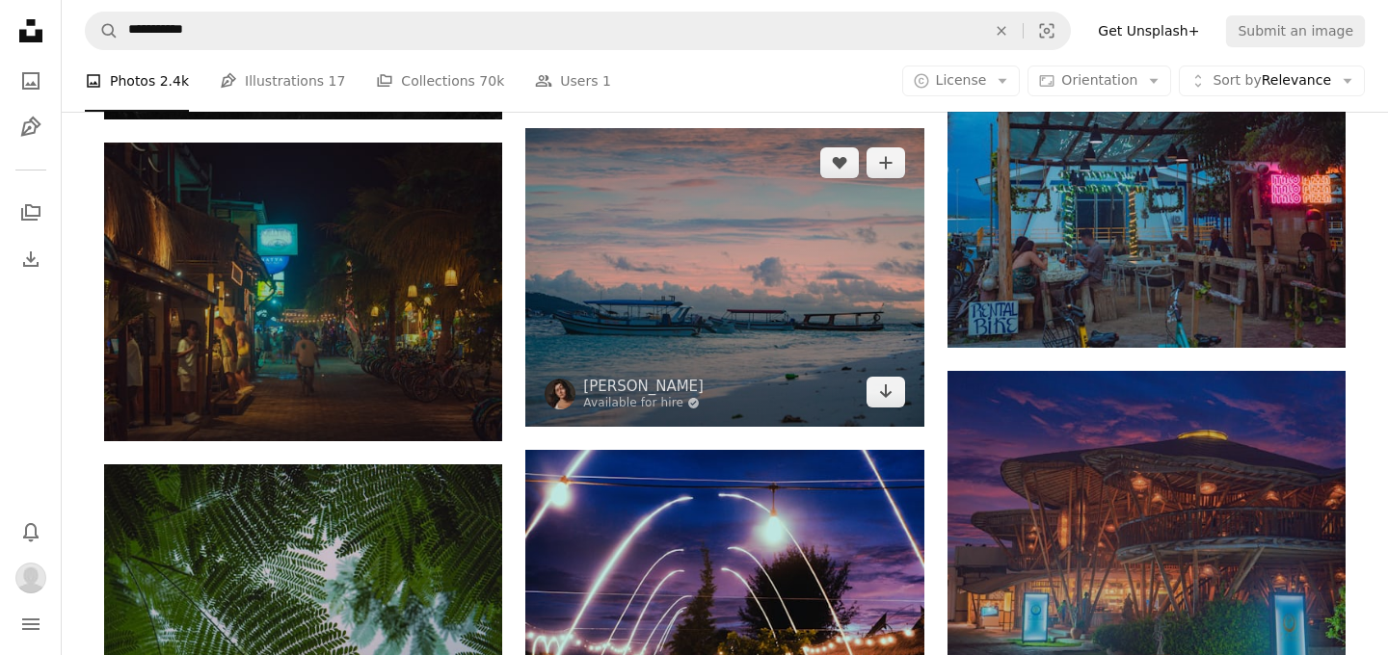
click at [779, 278] on img at bounding box center [724, 277] width 398 height 299
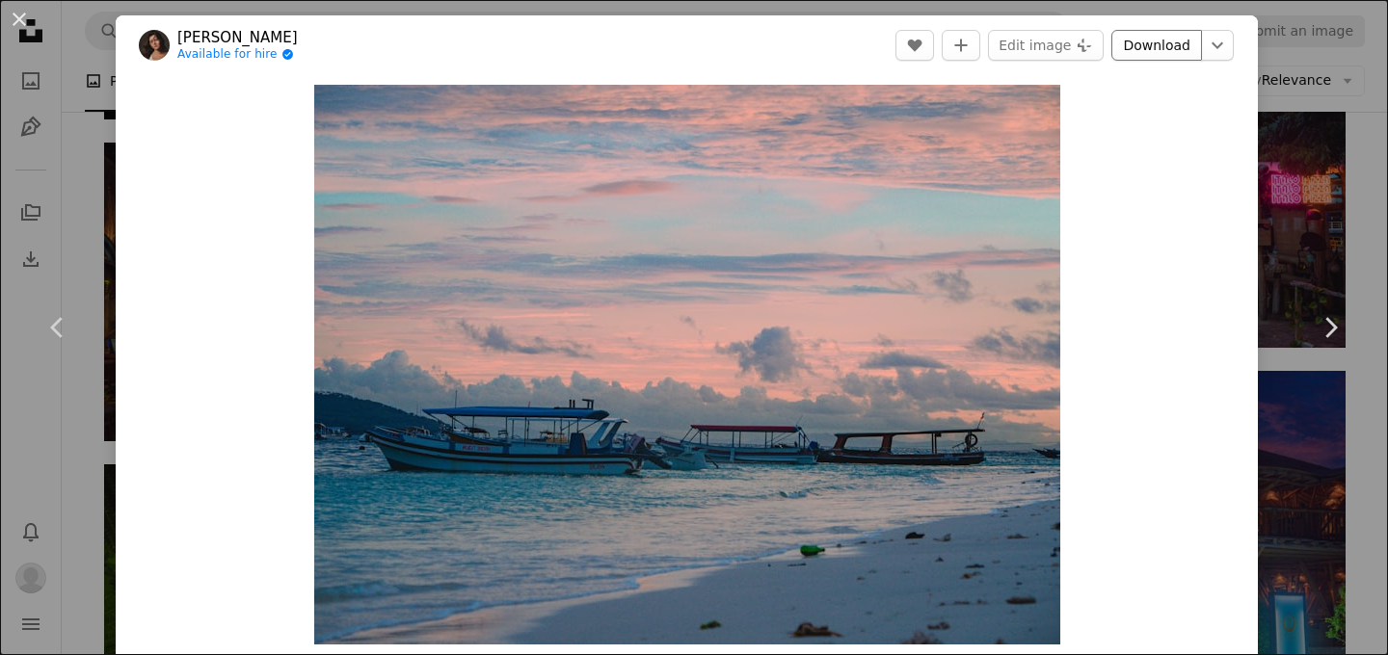
scroll to position [33, 0]
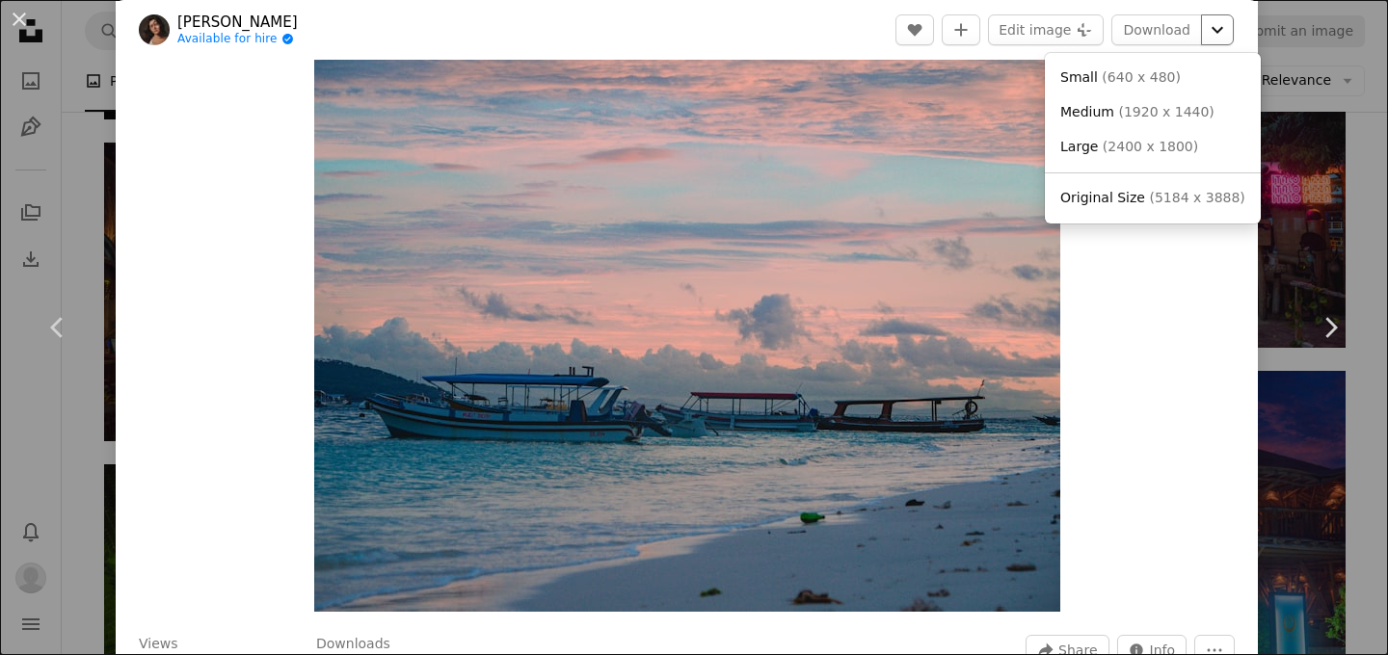
click at [1223, 29] on icon "Choose download size" at bounding box center [1218, 30] width 12 height 7
click at [1105, 112] on span "Medium" at bounding box center [1087, 111] width 54 height 15
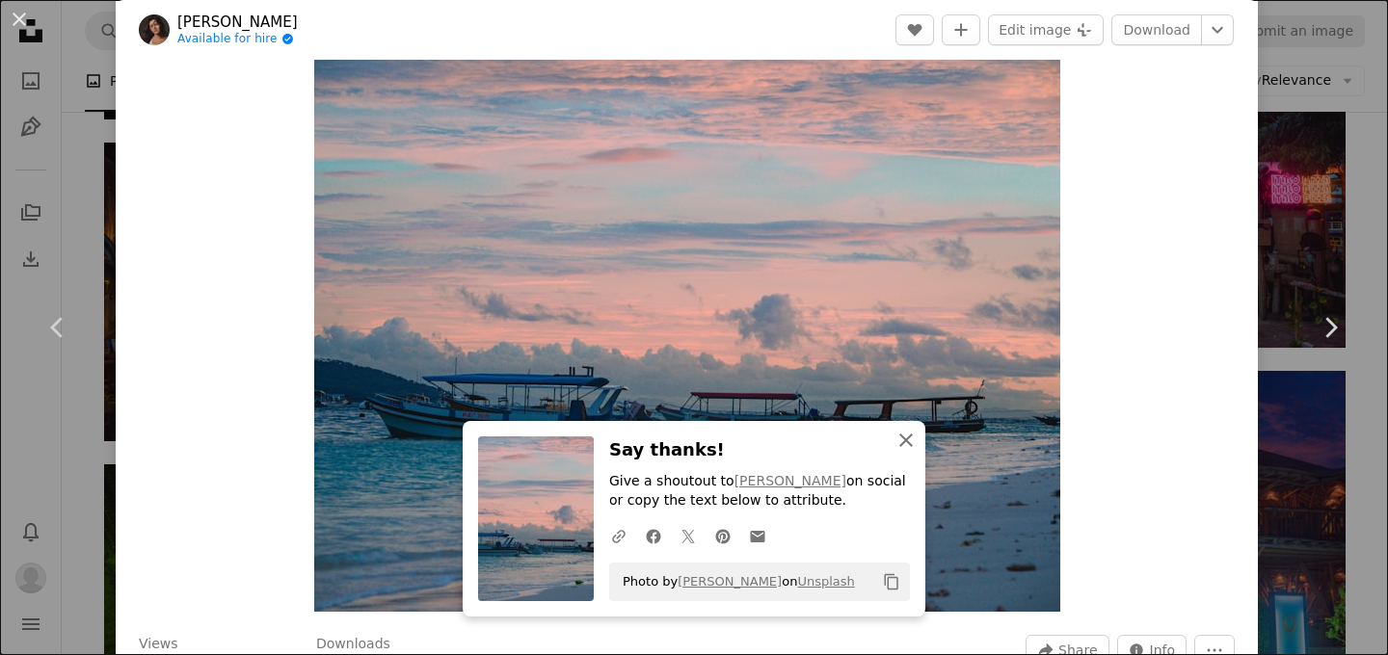
click at [908, 441] on icon "button" at bounding box center [905, 440] width 13 height 13
